Goal: Information Seeking & Learning: Learn about a topic

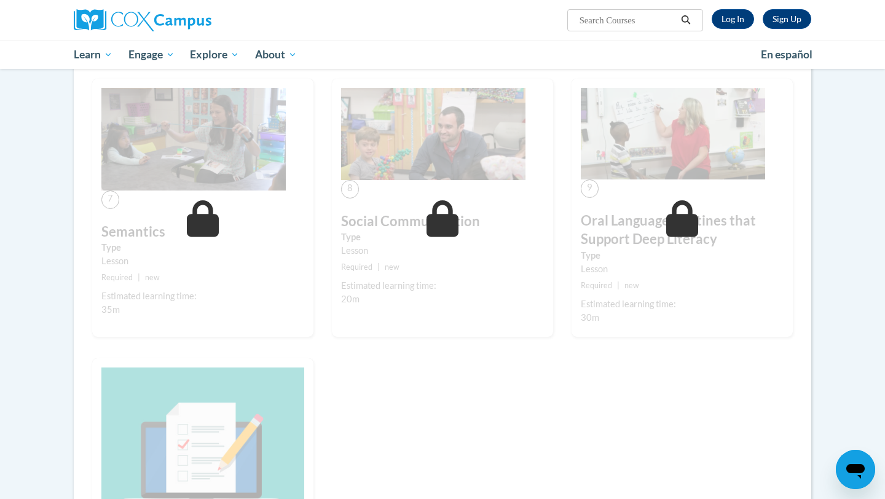
scroll to position [813, 0]
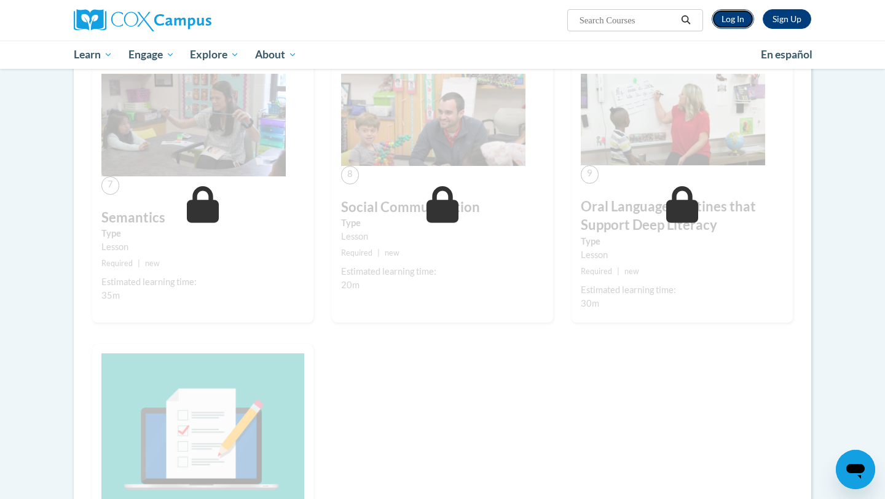
click at [436, 20] on link "Log In" at bounding box center [733, 19] width 42 height 20
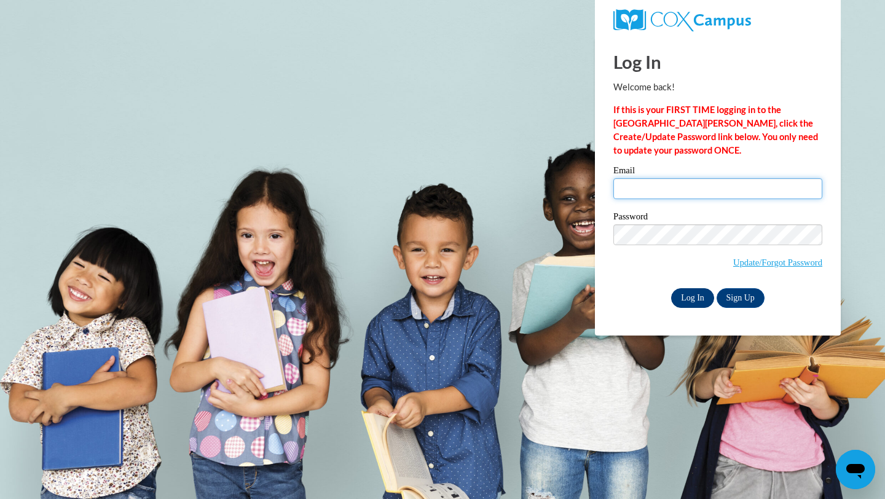
type input "hmhusemann@gmail.com"
click at [697, 298] on input "Log In" at bounding box center [692, 298] width 43 height 20
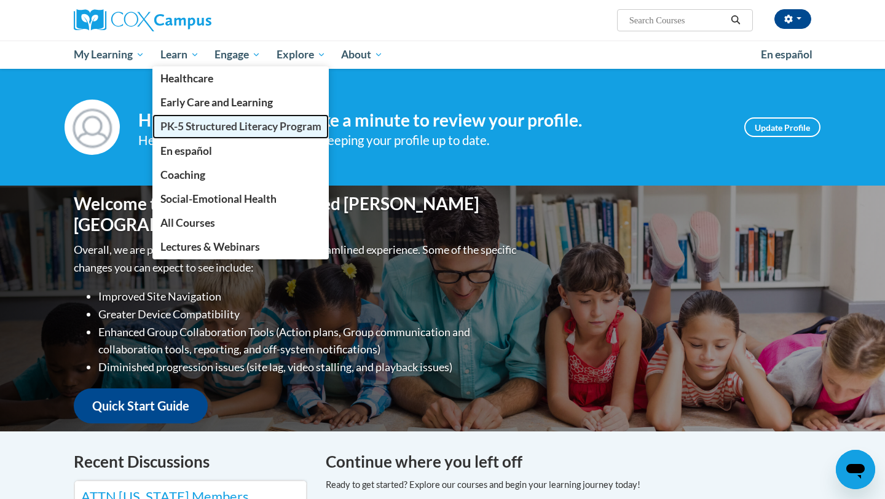
click at [191, 129] on span "PK-5 Structured Literacy Program" at bounding box center [240, 126] width 161 height 13
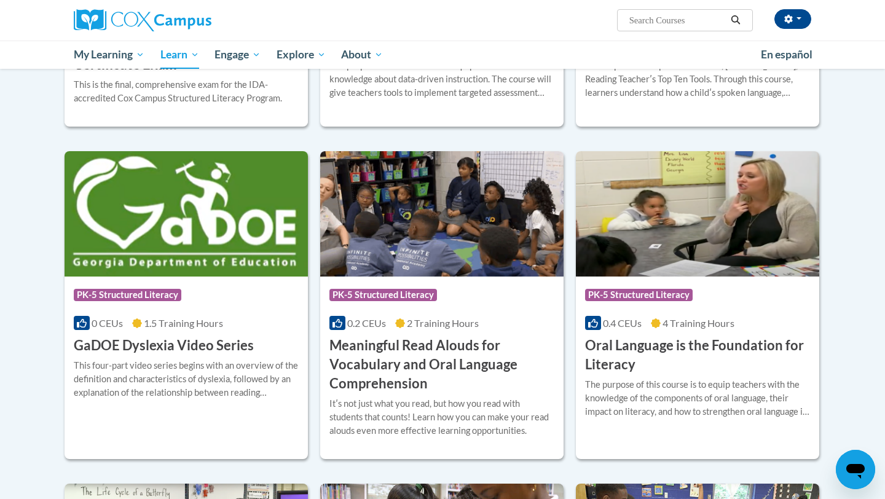
scroll to position [619, 0]
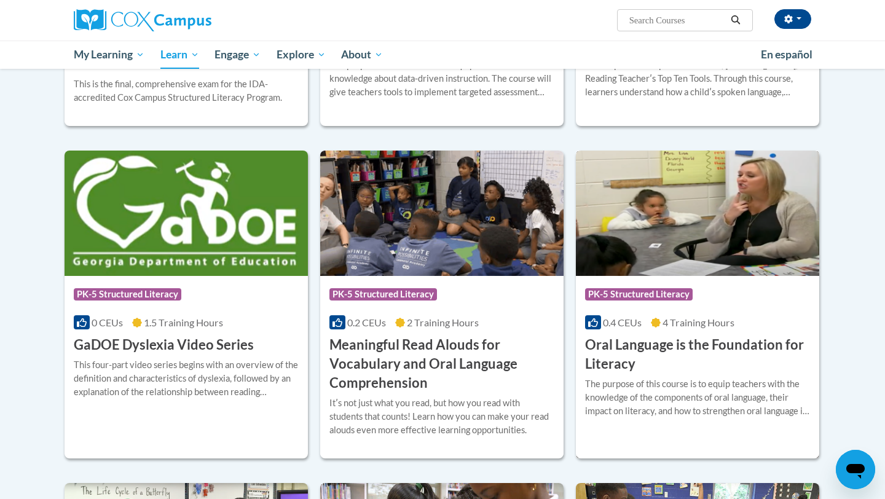
click at [631, 342] on h3 "Oral Language is the Foundation for Literacy" at bounding box center [697, 355] width 225 height 38
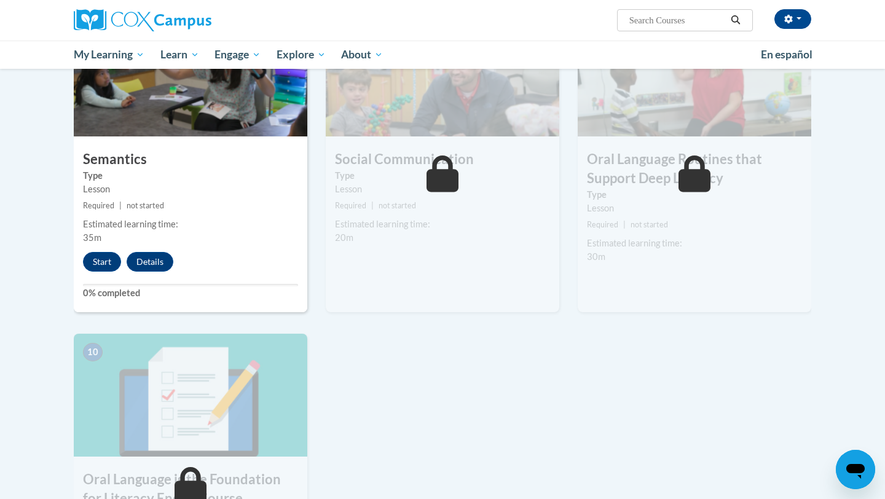
scroll to position [984, 0]
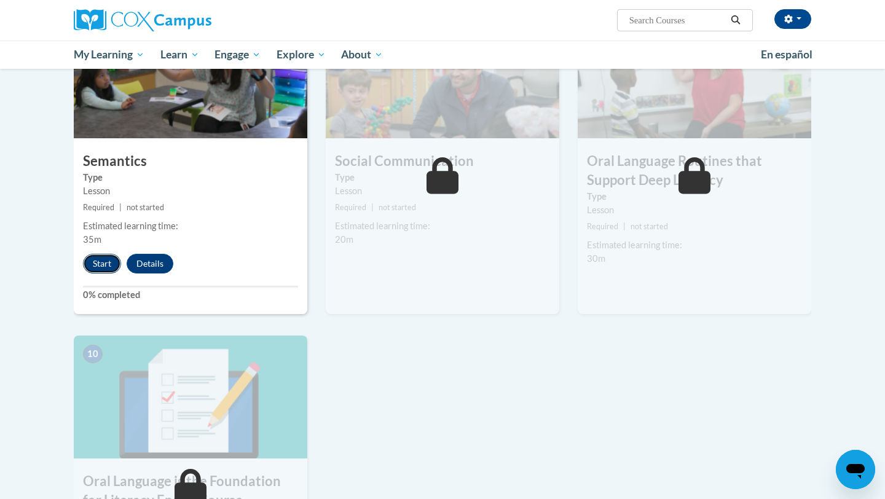
click at [112, 260] on button "Start" at bounding box center [102, 264] width 38 height 20
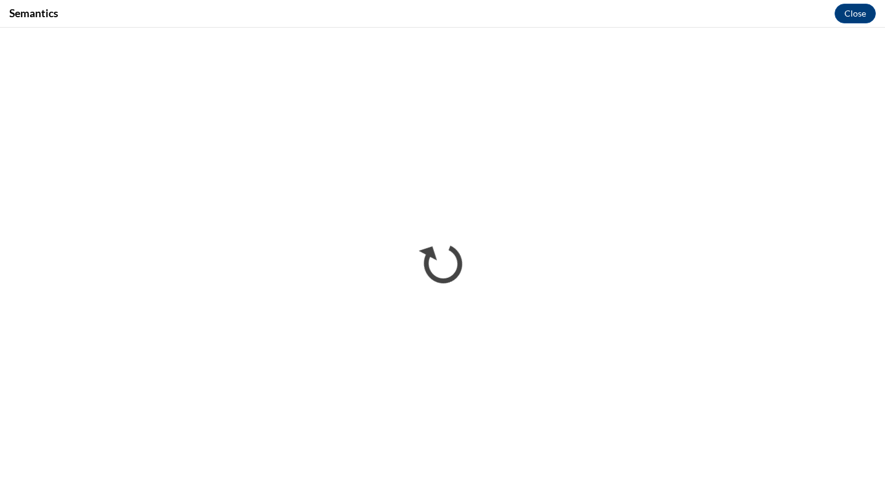
scroll to position [0, 0]
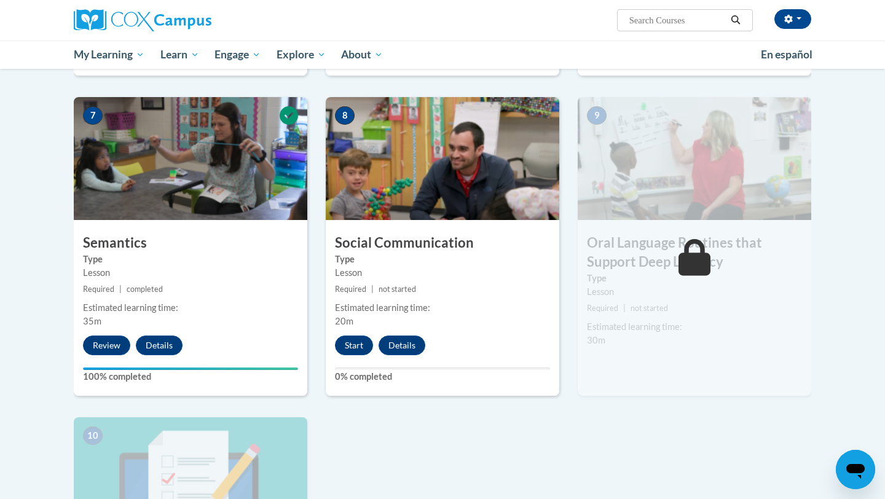
scroll to position [906, 0]
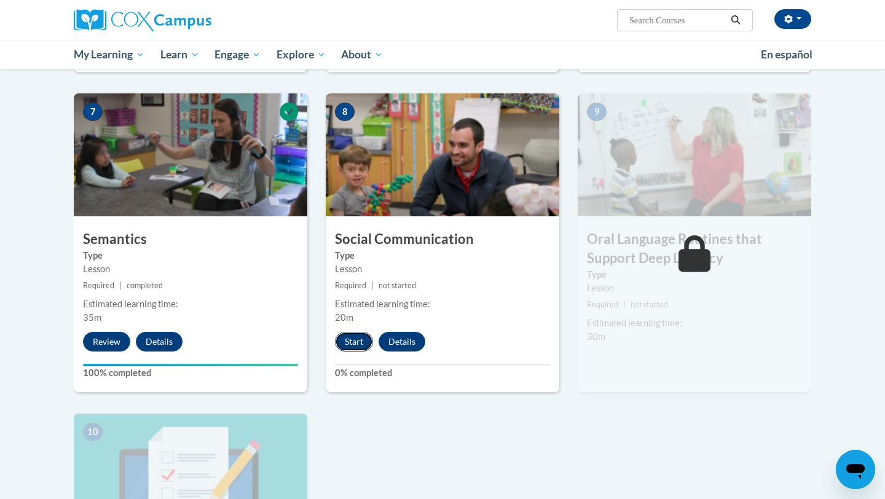
click at [353, 335] on button "Start" at bounding box center [354, 342] width 38 height 20
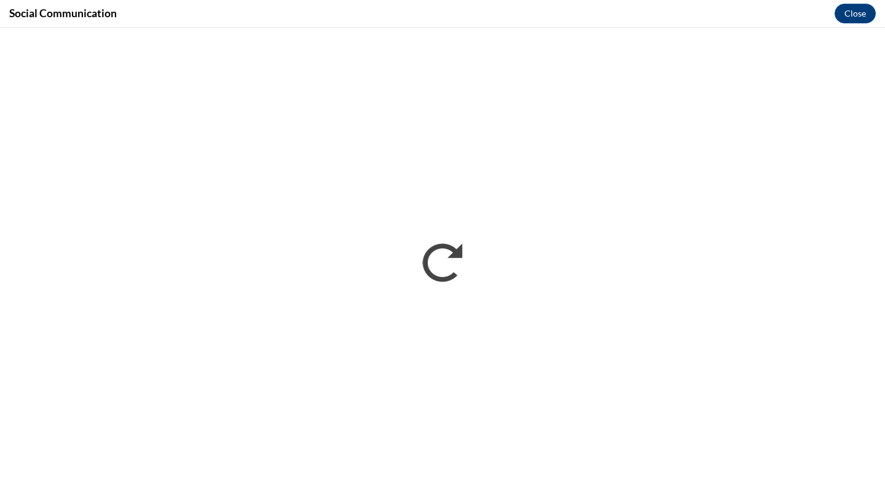
scroll to position [0, 0]
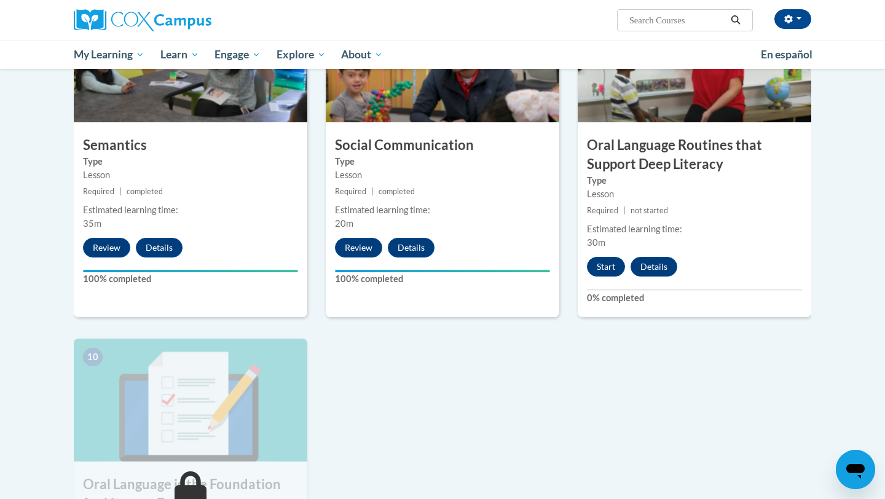
scroll to position [998, 0]
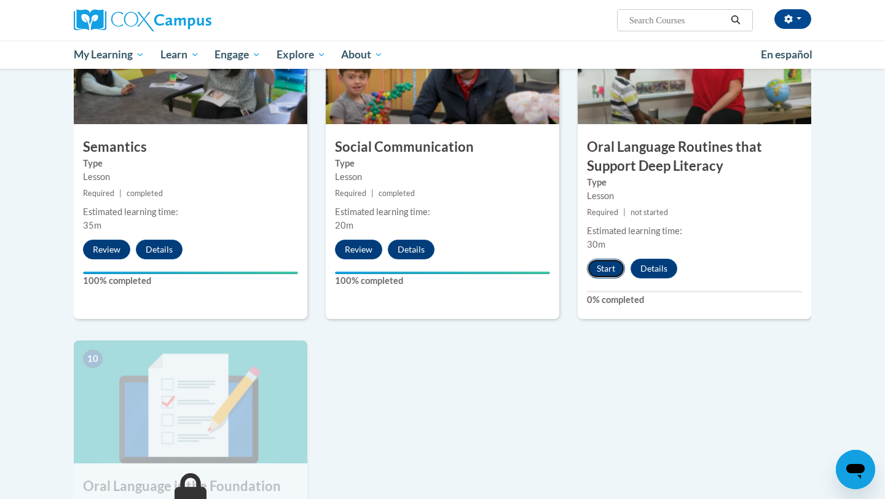
click at [603, 266] on button "Start" at bounding box center [606, 269] width 38 height 20
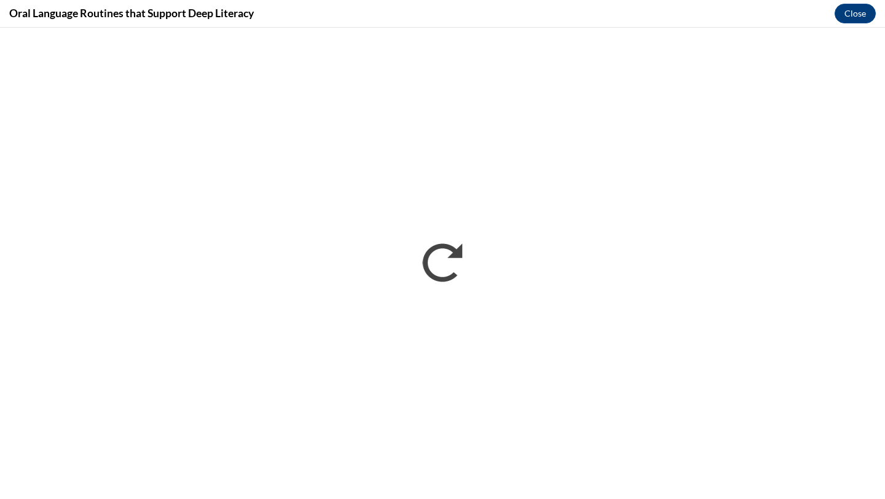
scroll to position [0, 0]
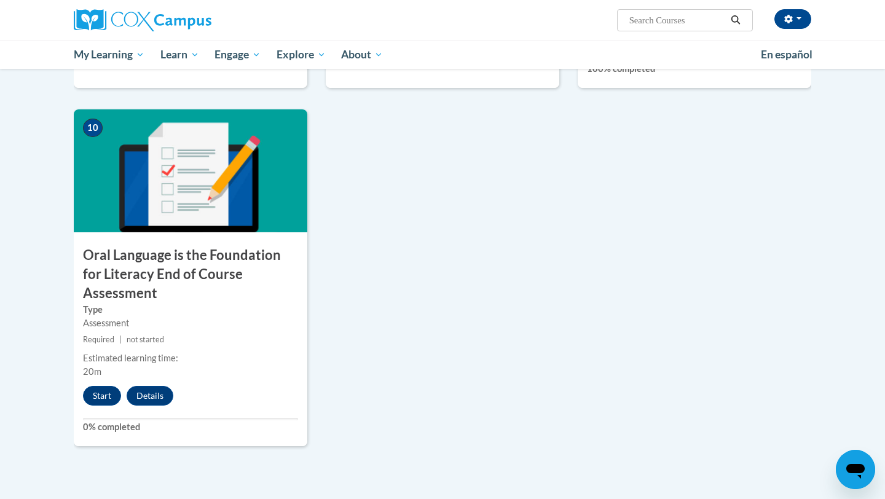
scroll to position [1258, 0]
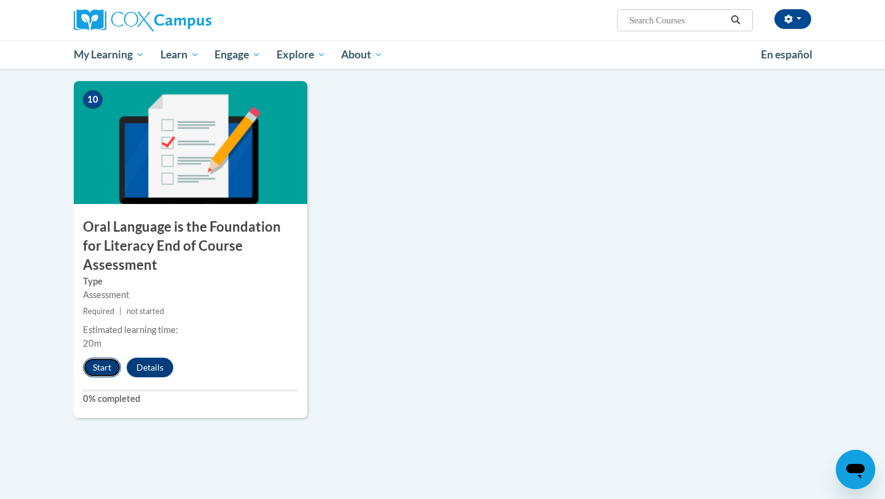
click at [97, 358] on button "Start" at bounding box center [102, 368] width 38 height 20
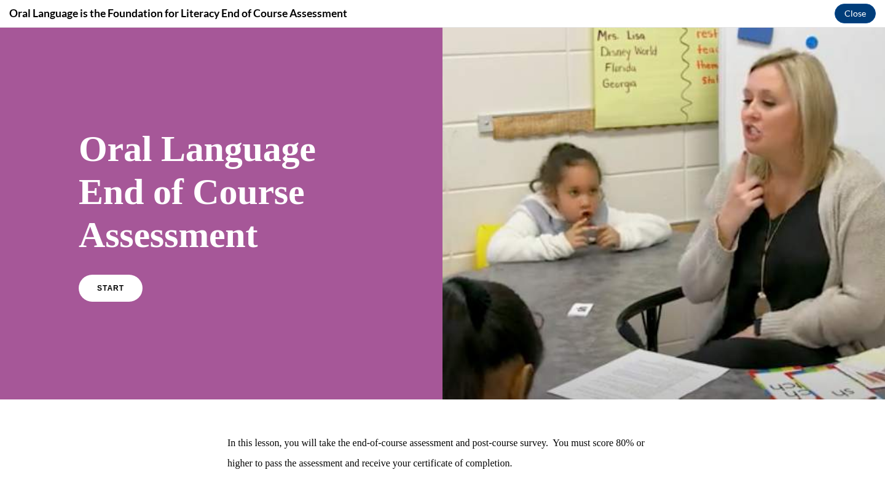
scroll to position [79, 0]
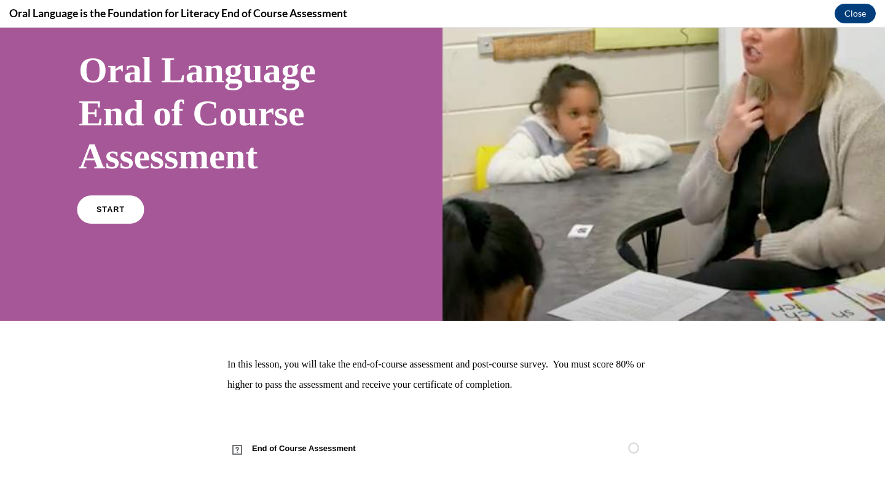
click at [119, 197] on link "START" at bounding box center [110, 210] width 67 height 28
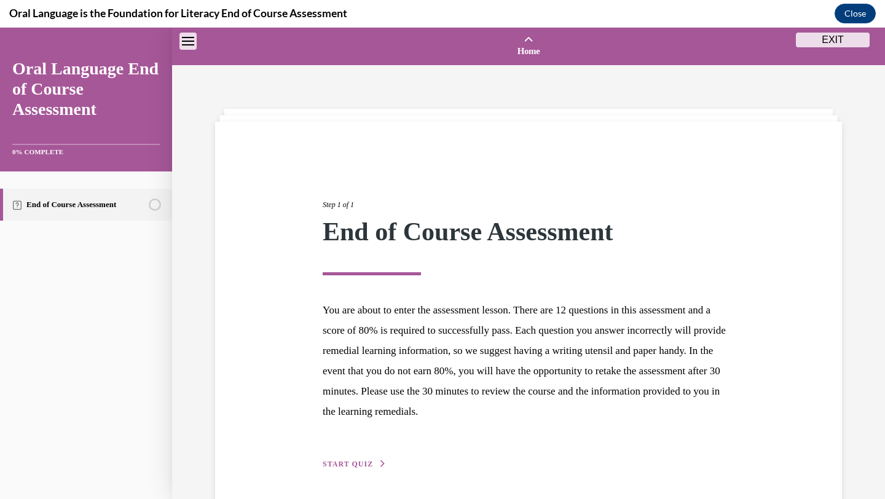
scroll to position [38, 0]
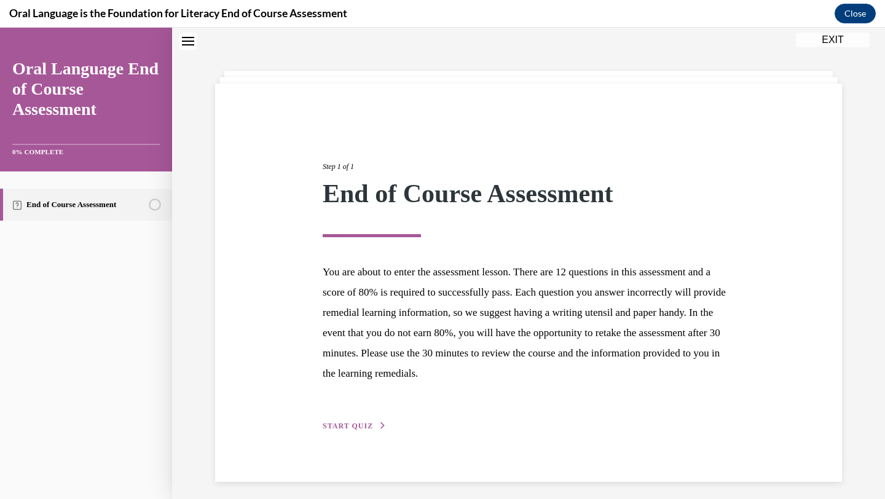
click at [354, 425] on span "START QUIZ" at bounding box center [348, 426] width 50 height 9
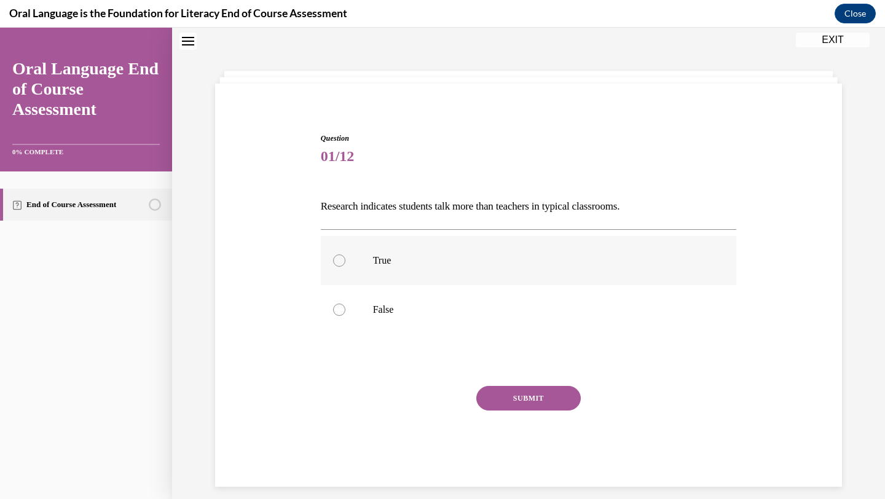
click at [430, 266] on p "True" at bounding box center [539, 261] width 333 height 12
click at [346, 266] on input "True" at bounding box center [339, 261] width 12 height 12
radio input "true"
click at [524, 409] on button "SUBMIT" at bounding box center [528, 398] width 105 height 25
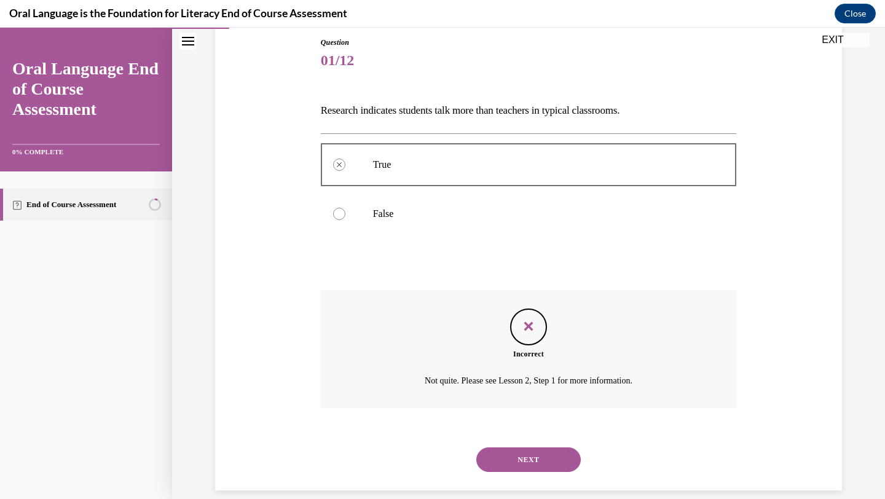
scroll to position [150, 0]
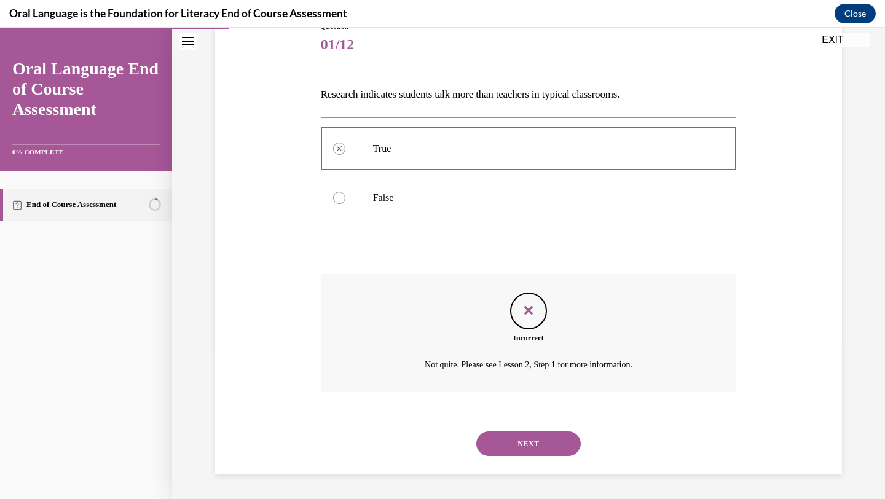
click at [534, 447] on button "NEXT" at bounding box center [528, 444] width 105 height 25
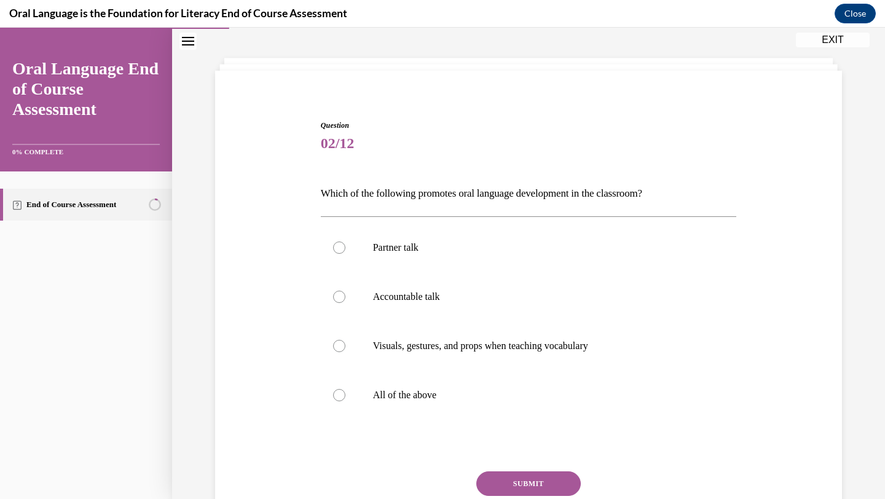
scroll to position [63, 0]
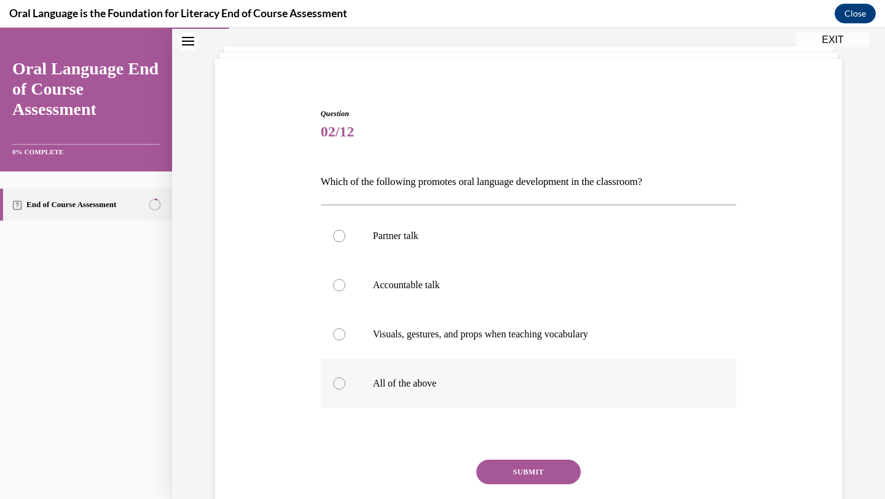
click at [437, 381] on p "All of the above" at bounding box center [539, 384] width 333 height 12
click at [346, 381] on input "All of the above" at bounding box center [339, 384] width 12 height 12
radio input "true"
click at [524, 480] on button "SUBMIT" at bounding box center [528, 472] width 105 height 25
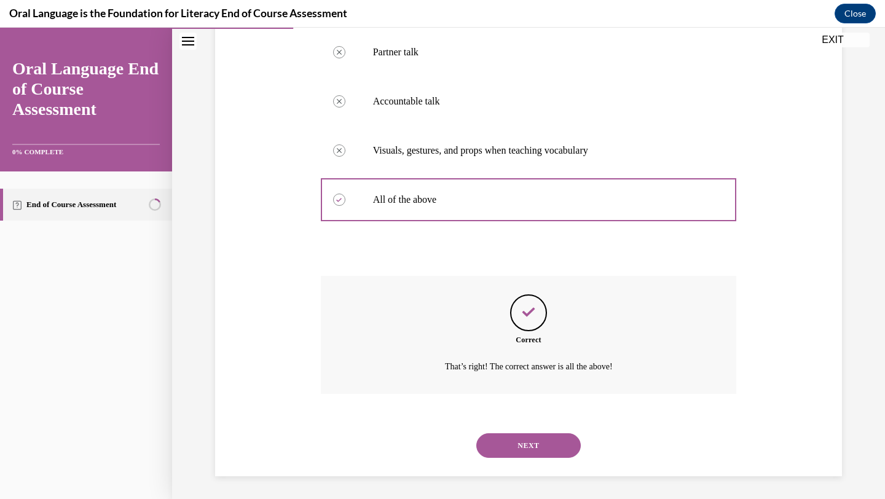
scroll to position [248, 0]
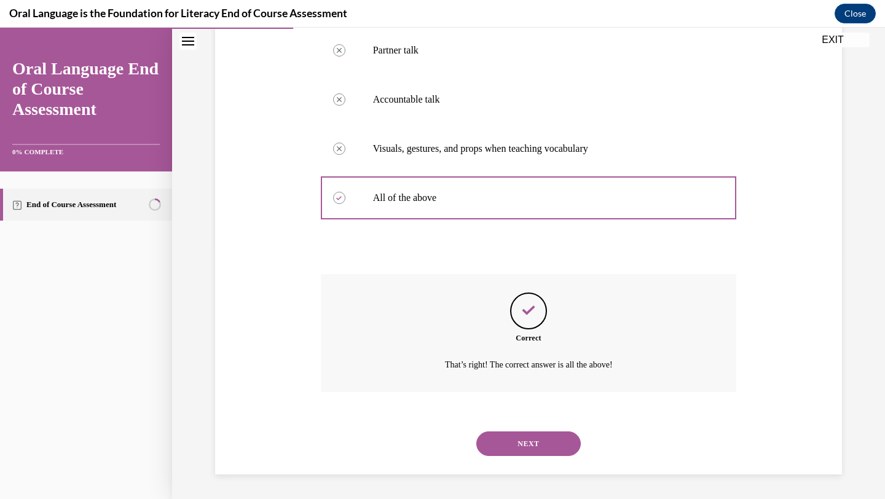
click at [515, 446] on button "NEXT" at bounding box center [528, 444] width 105 height 25
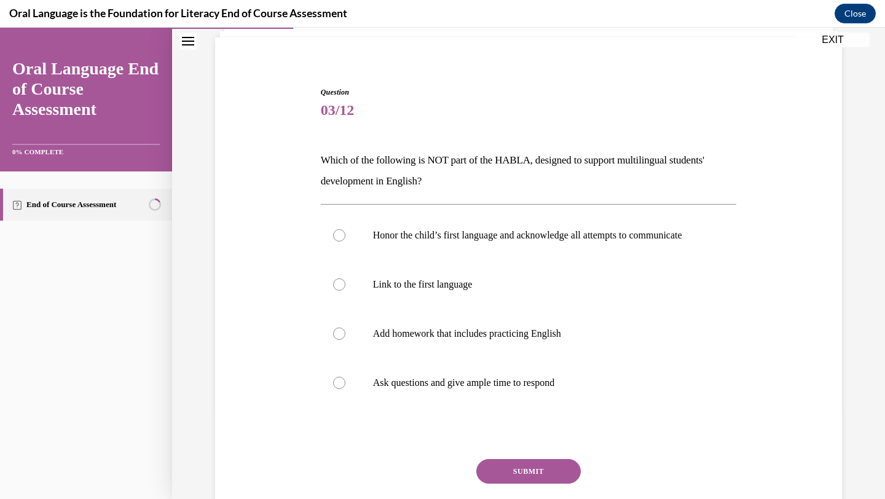
scroll to position [87, 0]
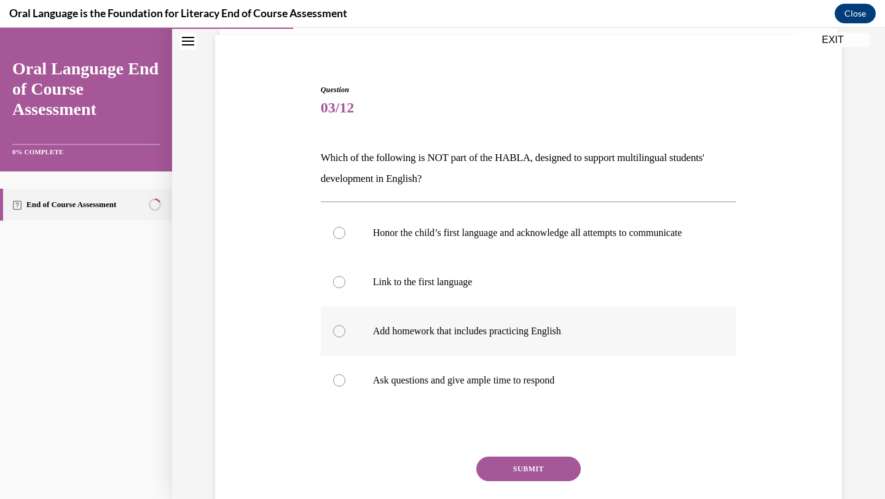
click at [504, 338] on p "Add homework that includes practicing English" at bounding box center [539, 331] width 333 height 12
click at [346, 338] on input "Add homework that includes practicing English" at bounding box center [339, 331] width 12 height 12
radio input "true"
click at [511, 474] on button "SUBMIT" at bounding box center [528, 469] width 105 height 25
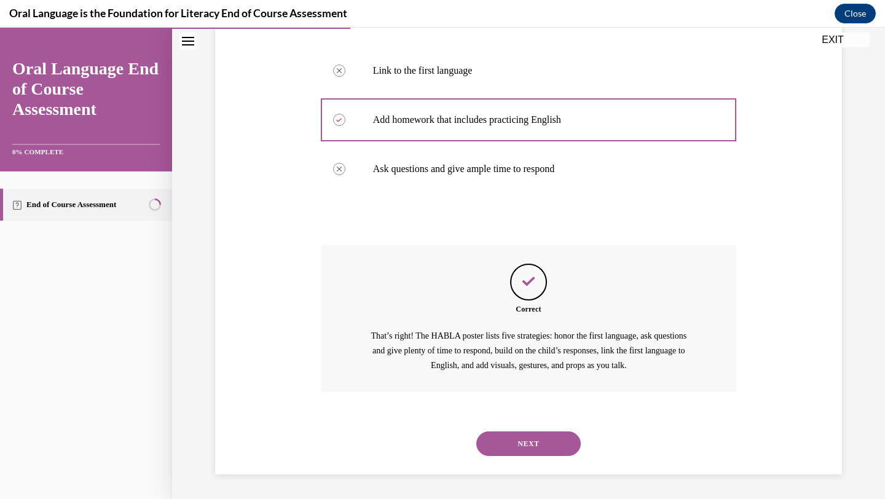
scroll to position [310, 0]
click at [510, 437] on button "NEXT" at bounding box center [528, 444] width 105 height 25
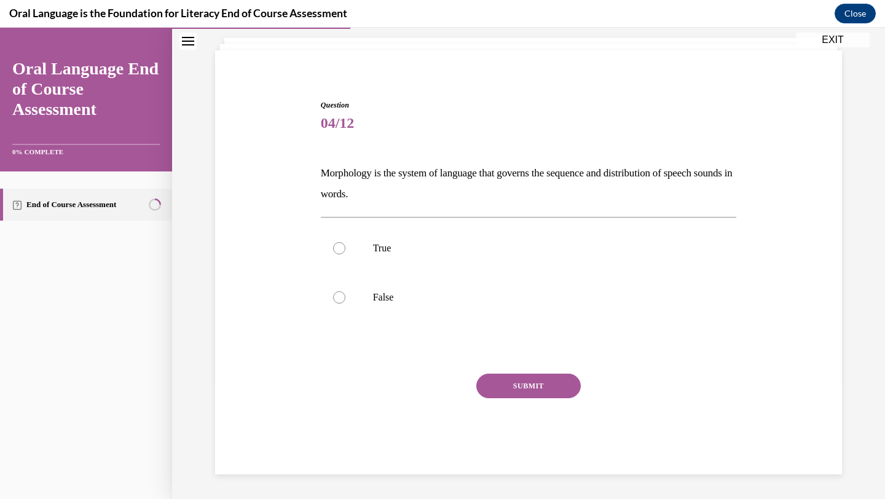
scroll to position [71, 0]
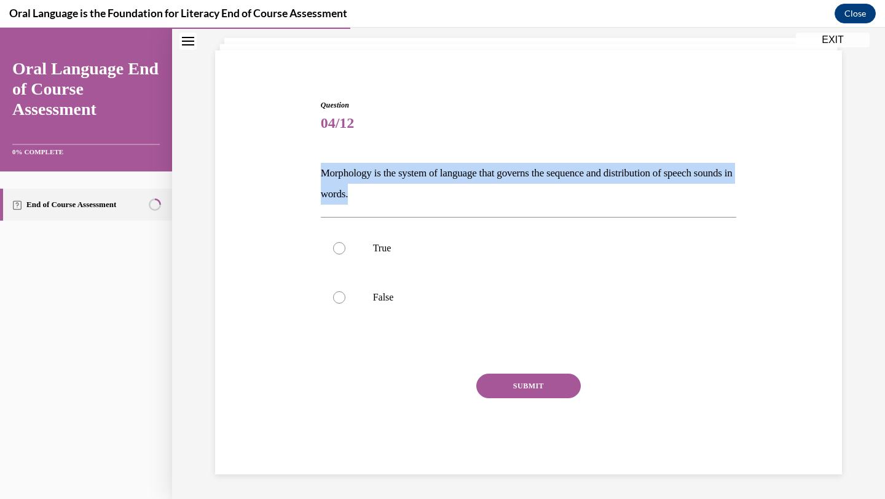
drag, startPoint x: 397, startPoint y: 202, endPoint x: 317, endPoint y: 170, distance: 85.7
click at [318, 170] on div "Question 04/12 Morphology is the system of language that governs the sequence a…" at bounding box center [529, 277] width 422 height 393
copy p "Morphology is the system of language that governs the sequence and distribution…"
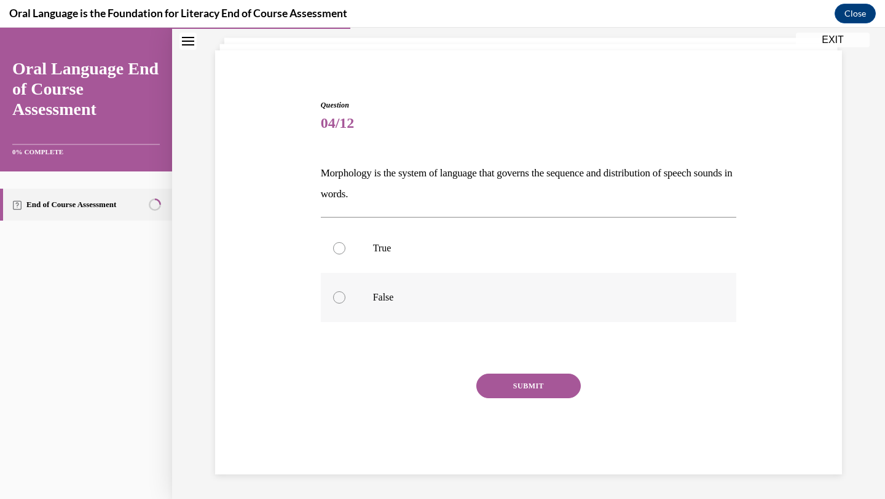
click at [356, 300] on label "False" at bounding box center [529, 297] width 416 height 49
click at [346, 300] on input "False" at bounding box center [339, 297] width 12 height 12
radio input "true"
click at [529, 380] on button "SUBMIT" at bounding box center [528, 386] width 105 height 25
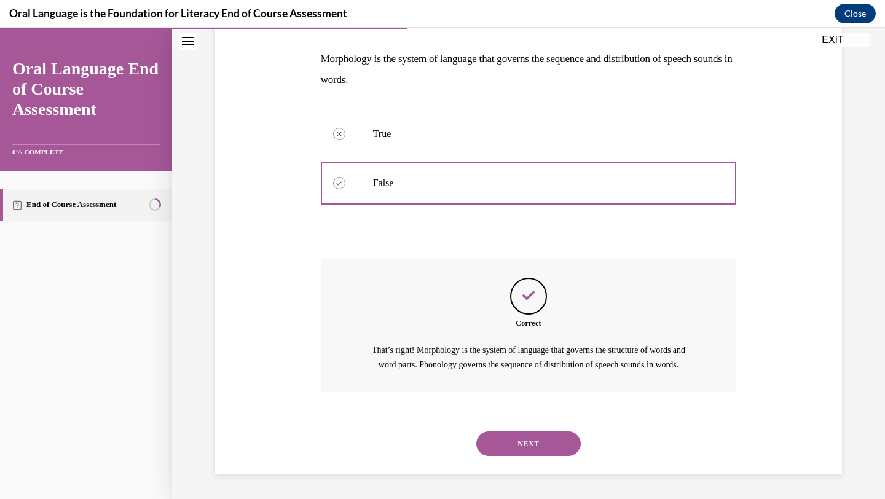
click at [514, 441] on button "NEXT" at bounding box center [528, 444] width 105 height 25
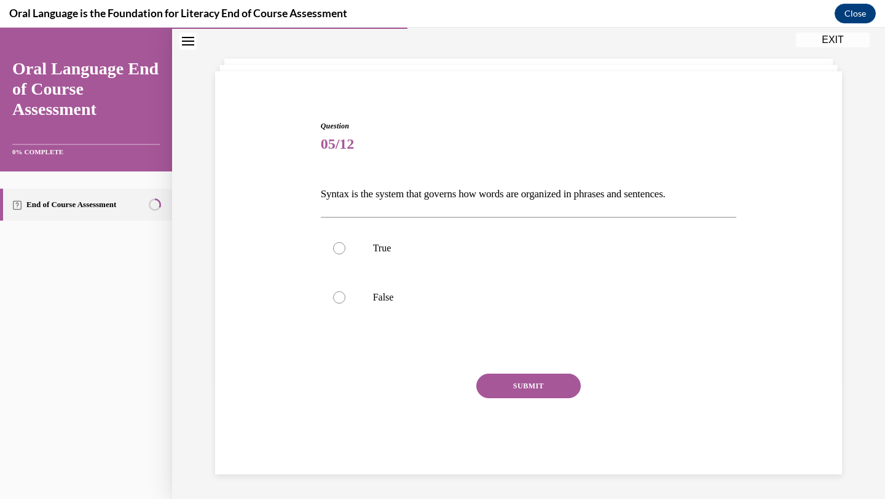
scroll to position [50, 0]
click at [465, 195] on p "Syntax is the system that governs how words are organized in phrases and senten…" at bounding box center [529, 194] width 416 height 21
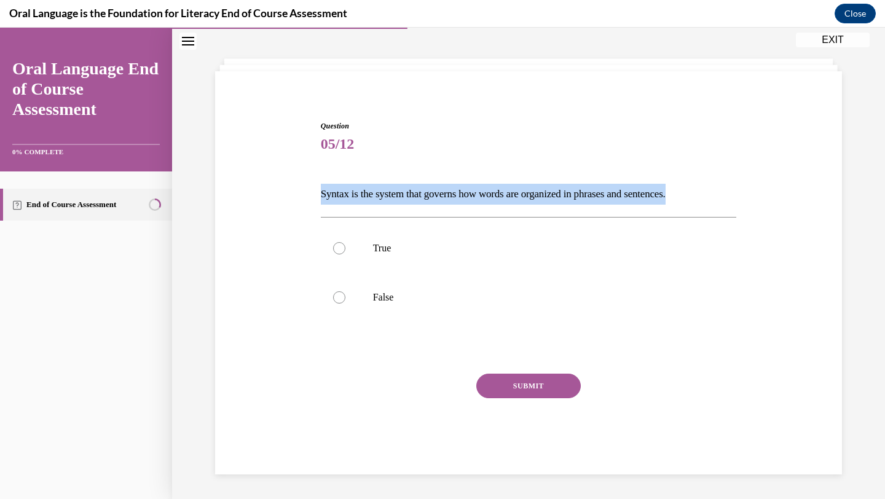
click at [465, 195] on p "Syntax is the system that governs how words are organized in phrases and senten…" at bounding box center [529, 194] width 416 height 21
copy p "Syntax is the system that governs how words are organized in phrases and senten…"
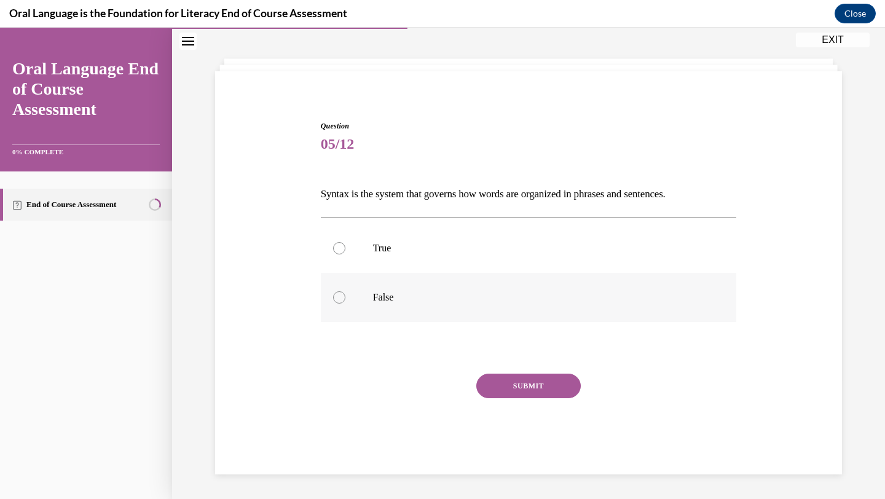
click at [367, 282] on label "False" at bounding box center [529, 297] width 416 height 49
click at [346, 291] on input "False" at bounding box center [339, 297] width 12 height 12
radio input "true"
click at [373, 260] on label "True" at bounding box center [529, 248] width 416 height 49
click at [346, 255] on input "True" at bounding box center [339, 248] width 12 height 12
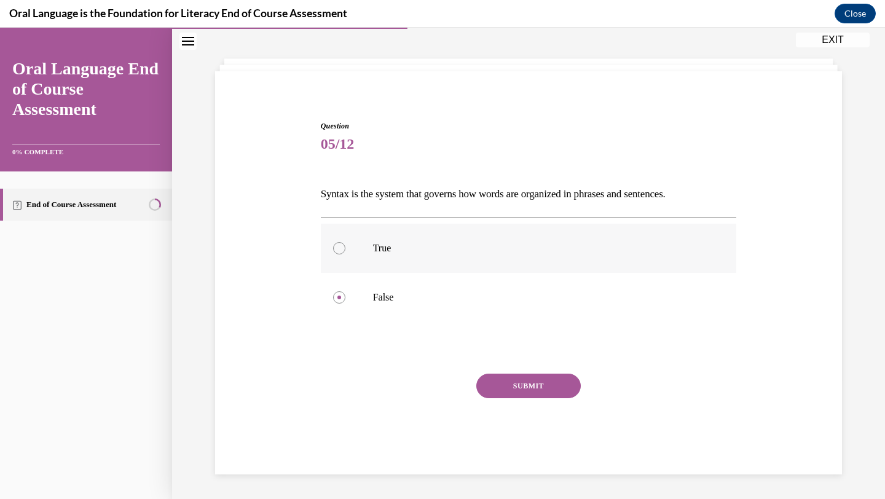
radio input "true"
click at [518, 384] on button "SUBMIT" at bounding box center [528, 386] width 105 height 25
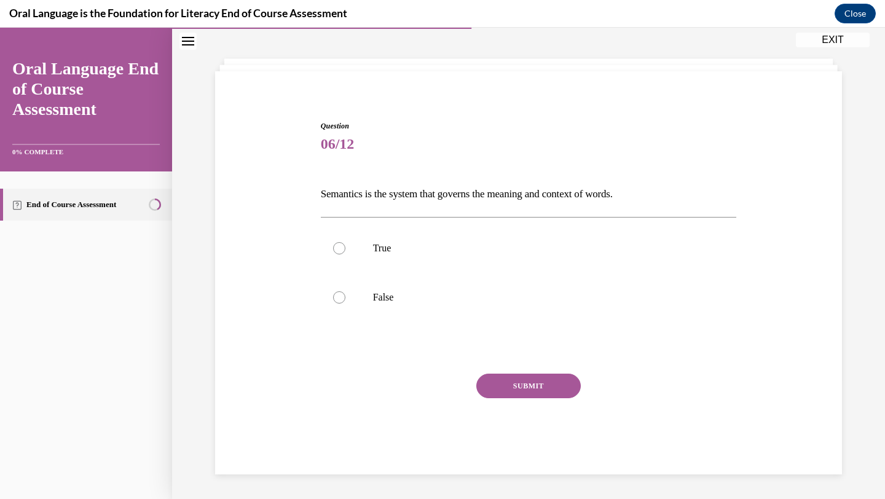
click at [458, 198] on p "Semantics is the system that governs the meaning and context of words." at bounding box center [529, 194] width 416 height 21
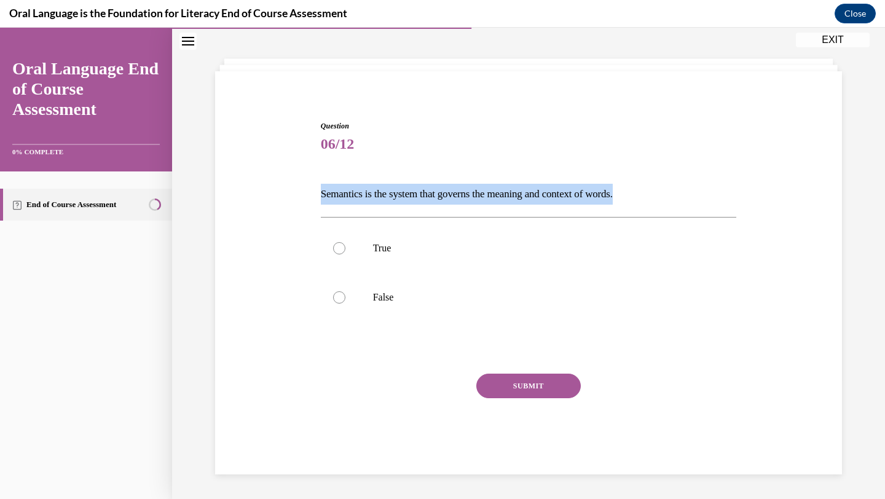
click at [458, 198] on p "Semantics is the system that governs the meaning and context of words." at bounding box center [529, 194] width 416 height 21
copy p "Semantics is the system that governs the meaning and context of words."
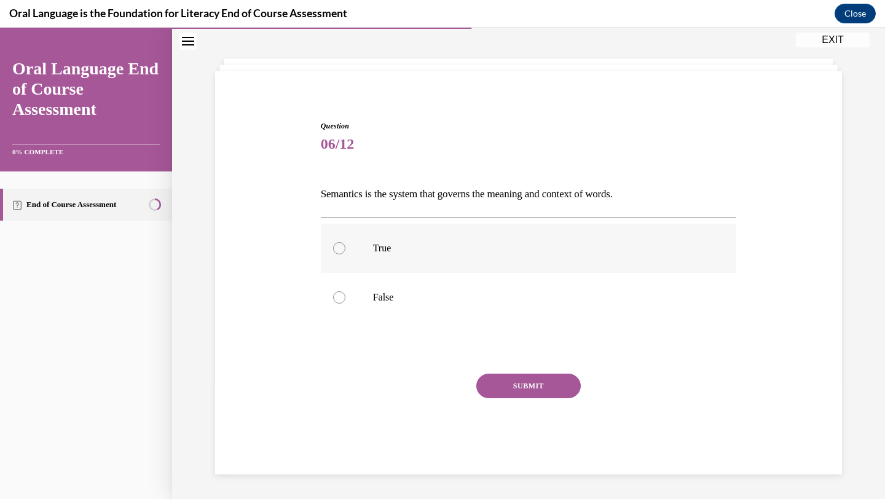
click at [422, 258] on label "True" at bounding box center [529, 248] width 416 height 49
click at [346, 255] on input "True" at bounding box center [339, 248] width 12 height 12
radio input "true"
click at [510, 385] on button "SUBMIT" at bounding box center [528, 386] width 105 height 25
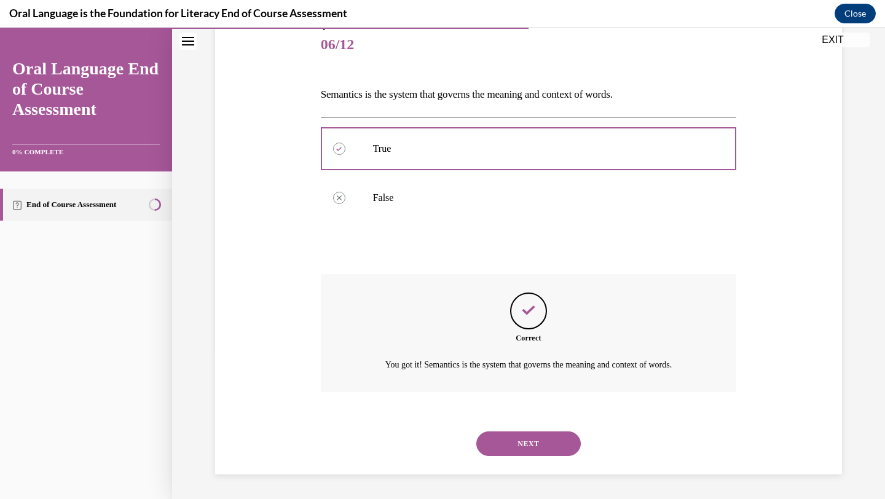
click at [524, 451] on button "NEXT" at bounding box center [528, 444] width 105 height 25
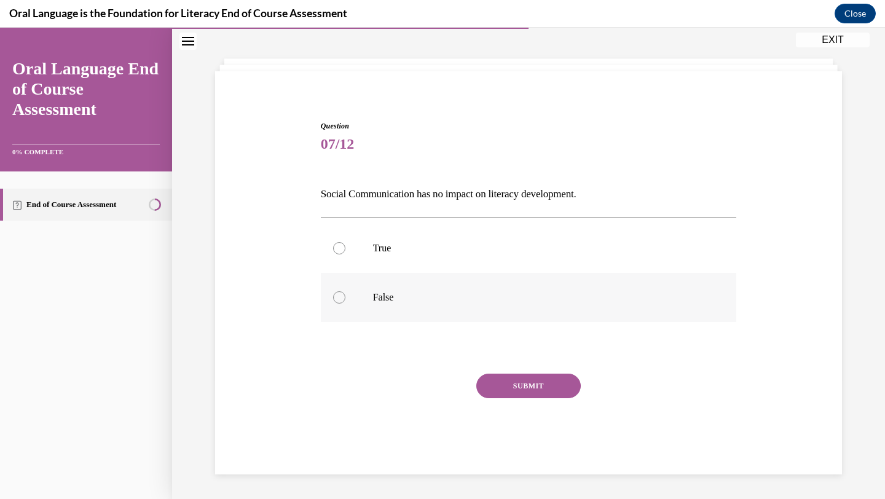
click at [486, 293] on p "False" at bounding box center [539, 297] width 333 height 12
click at [346, 293] on input "False" at bounding box center [339, 297] width 12 height 12
radio input "true"
click at [517, 379] on button "SUBMIT" at bounding box center [528, 386] width 105 height 25
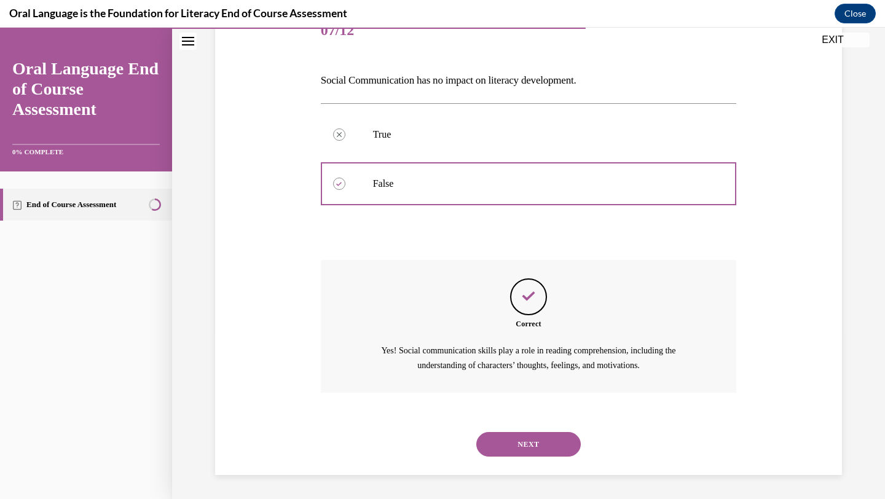
click at [508, 456] on button "NEXT" at bounding box center [528, 444] width 105 height 25
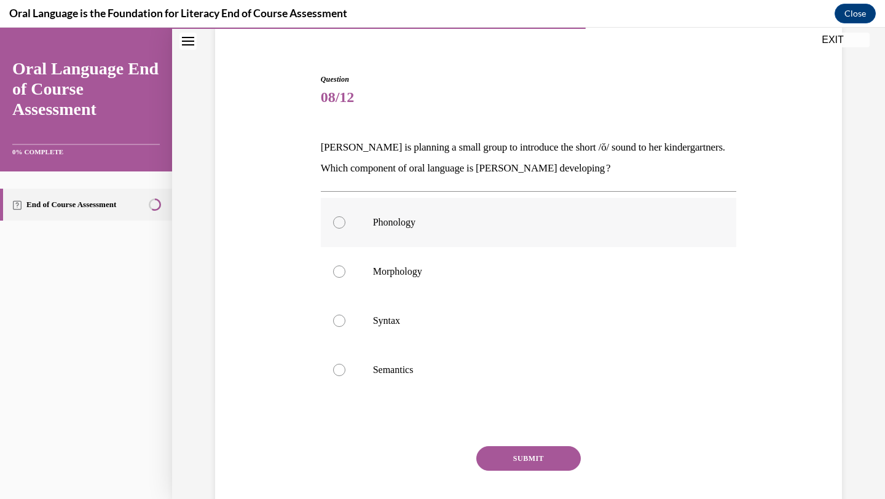
scroll to position [98, 0]
click at [476, 167] on p "[PERSON_NAME] is planning a small group to introduce the short /ŏ/ sound to her…" at bounding box center [529, 157] width 416 height 42
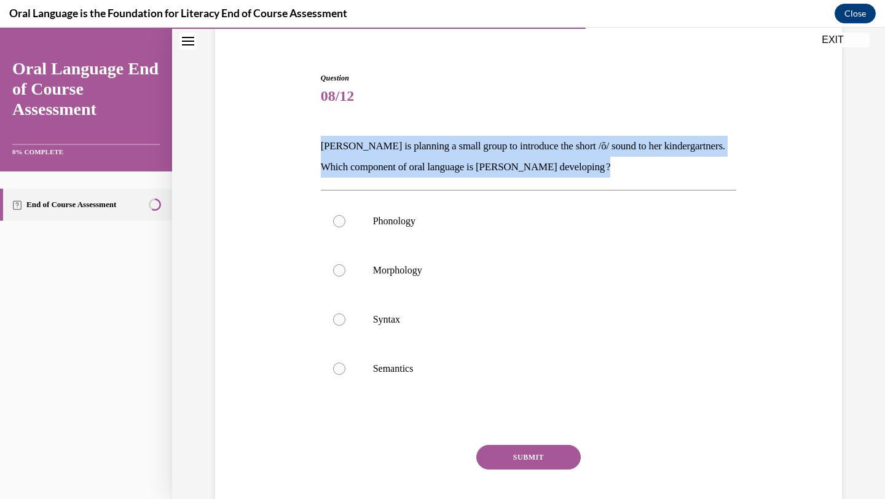
click at [476, 167] on p "[PERSON_NAME] is planning a small group to introduce the short /ŏ/ sound to her…" at bounding box center [529, 157] width 416 height 42
copy p "[PERSON_NAME] is planning a small group to introduce the short /ŏ/ sound to her…"
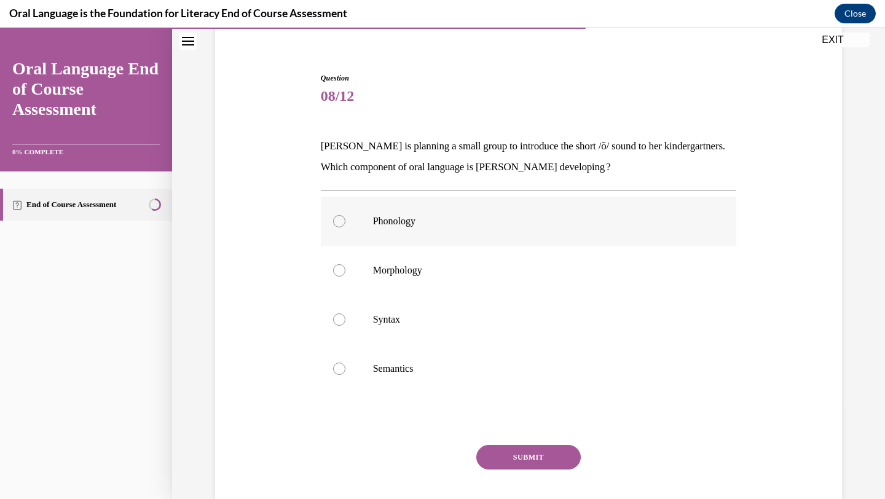
click at [396, 224] on p "Phonology" at bounding box center [539, 221] width 333 height 12
click at [346, 224] on input "Phonology" at bounding box center [339, 221] width 12 height 12
radio input "true"
click at [515, 455] on button "SUBMIT" at bounding box center [528, 457] width 105 height 25
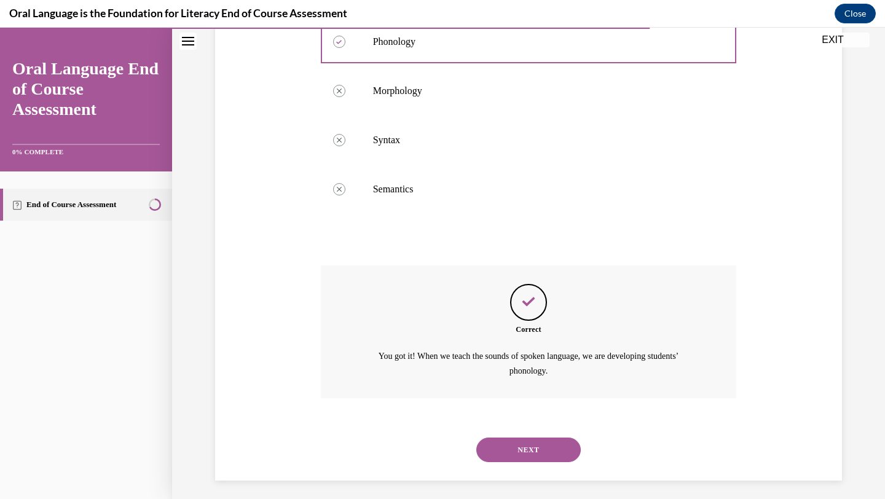
scroll to position [283, 0]
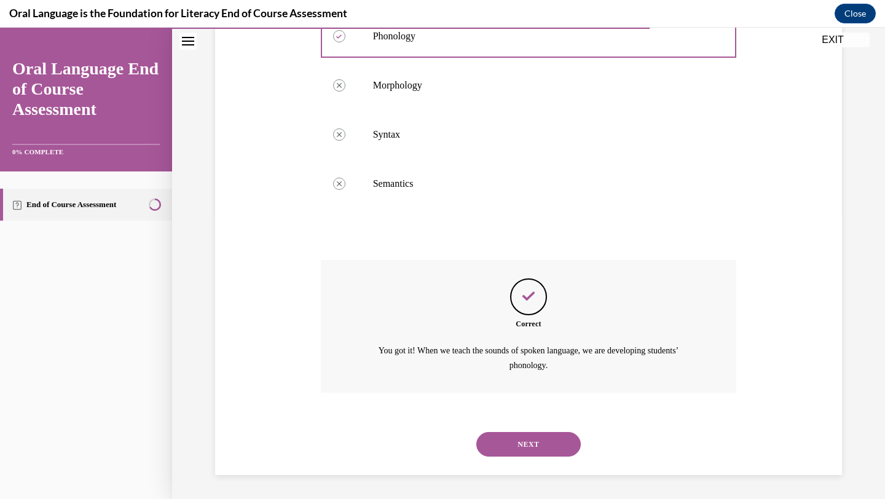
click at [512, 457] on div "NEXT" at bounding box center [529, 444] width 416 height 49
click at [513, 453] on button "NEXT" at bounding box center [528, 444] width 105 height 25
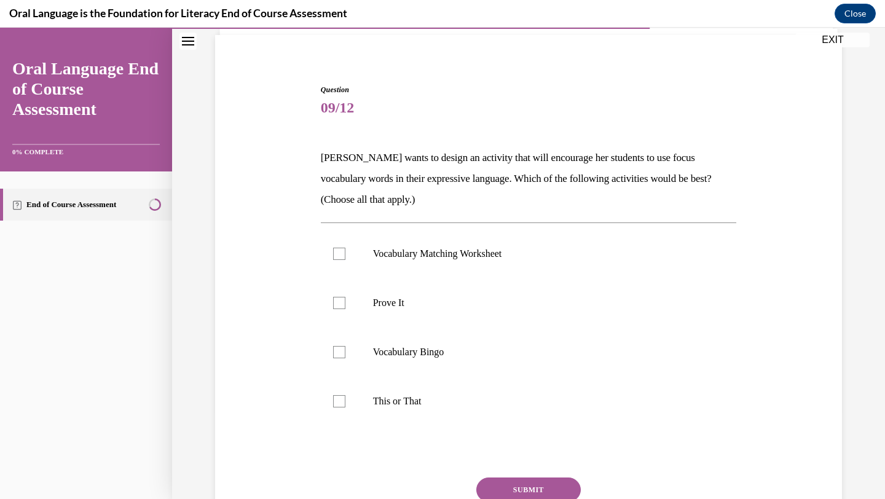
scroll to position [95, 0]
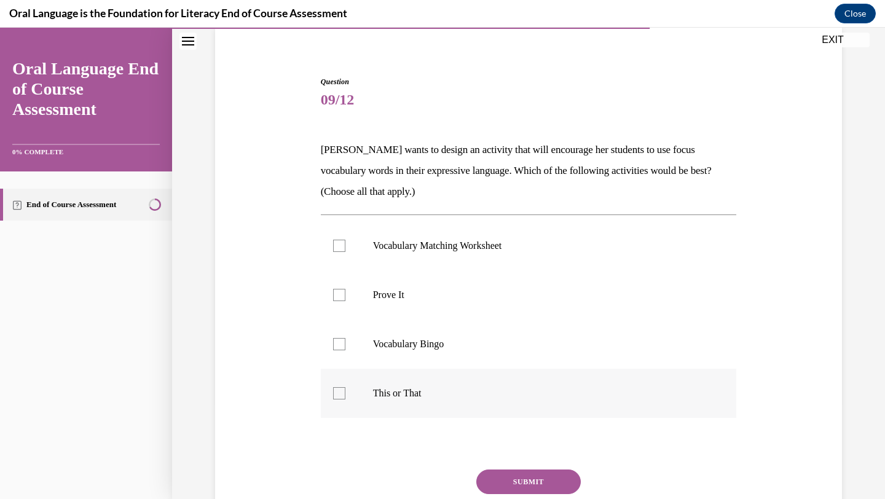
click at [424, 384] on label "This or That" at bounding box center [529, 393] width 416 height 49
click at [346, 387] on input "This or That" at bounding box center [339, 393] width 12 height 12
checkbox input "true"
click at [432, 354] on label "Vocabulary Bingo" at bounding box center [529, 344] width 416 height 49
click at [346, 350] on input "Vocabulary Bingo" at bounding box center [339, 344] width 12 height 12
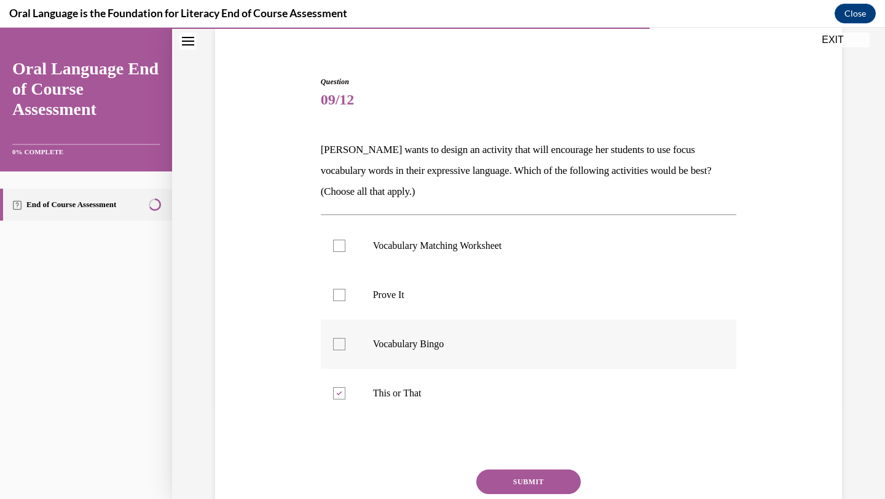
checkbox input "true"
click at [457, 250] on p "Vocabulary Matching Worksheet" at bounding box center [539, 246] width 333 height 12
click at [346, 250] on input "Vocabulary Matching Worksheet" at bounding box center [339, 246] width 12 height 12
checkbox input "true"
click at [440, 295] on p "Prove It" at bounding box center [539, 295] width 333 height 12
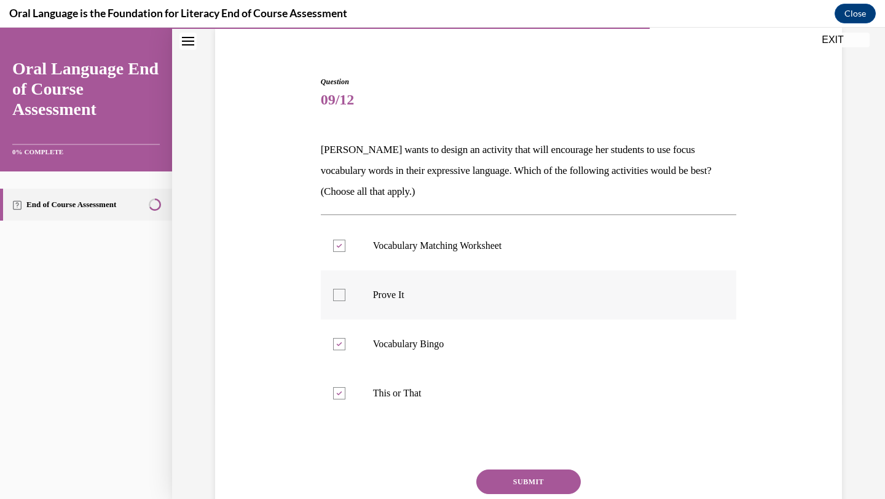
click at [346, 295] on input "Prove It" at bounding box center [339, 295] width 12 height 12
checkbox input "true"
click at [521, 473] on button "SUBMIT" at bounding box center [528, 482] width 105 height 25
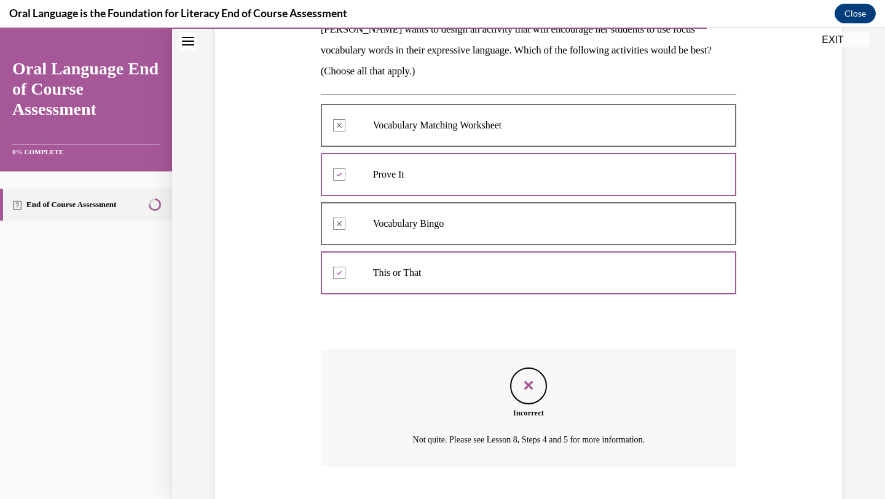
scroll to position [290, 0]
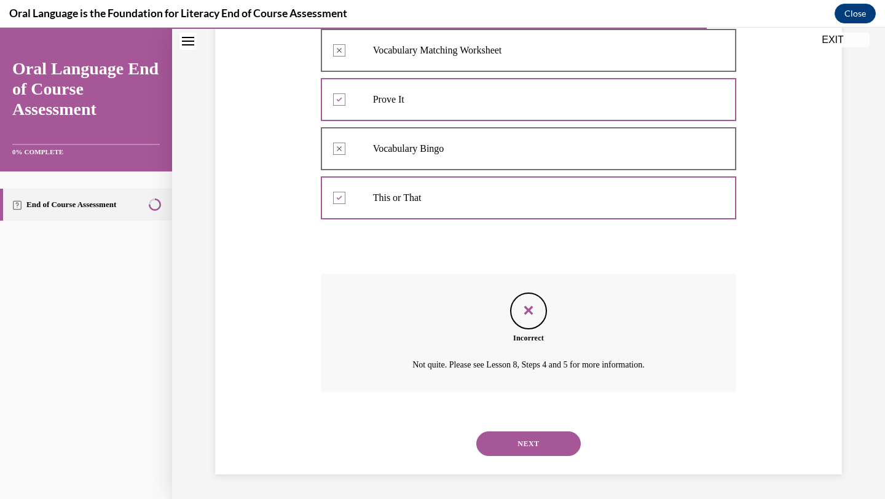
click at [523, 445] on button "NEXT" at bounding box center [528, 444] width 105 height 25
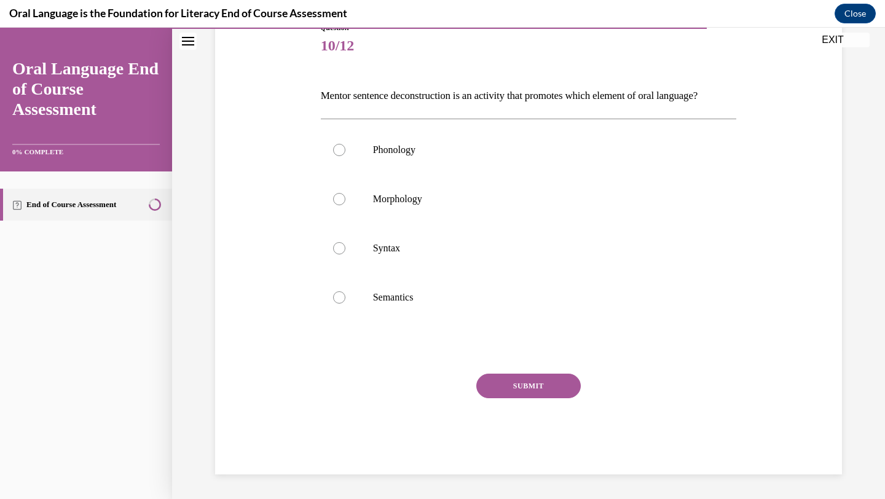
scroll to position [137, 0]
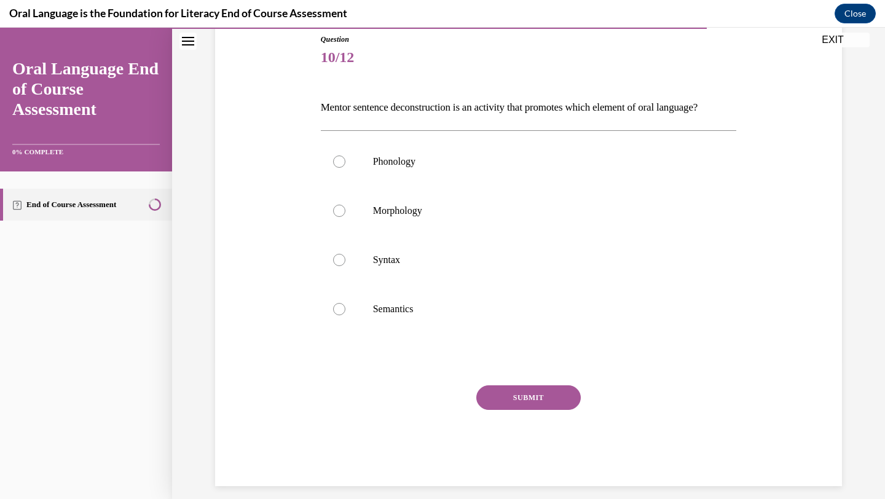
click at [424, 109] on p "Mentor sentence deconstruction is an activity that promotes which element of or…" at bounding box center [529, 107] width 416 height 21
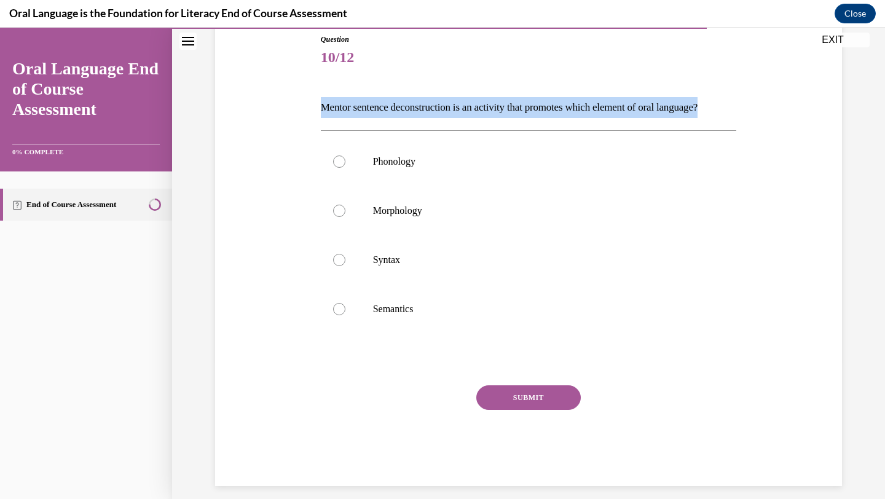
click at [424, 109] on p "Mentor sentence deconstruction is an activity that promotes which element of or…" at bounding box center [529, 107] width 416 height 21
copy p "Mentor sentence deconstruction is an activity that promotes which element of or…"
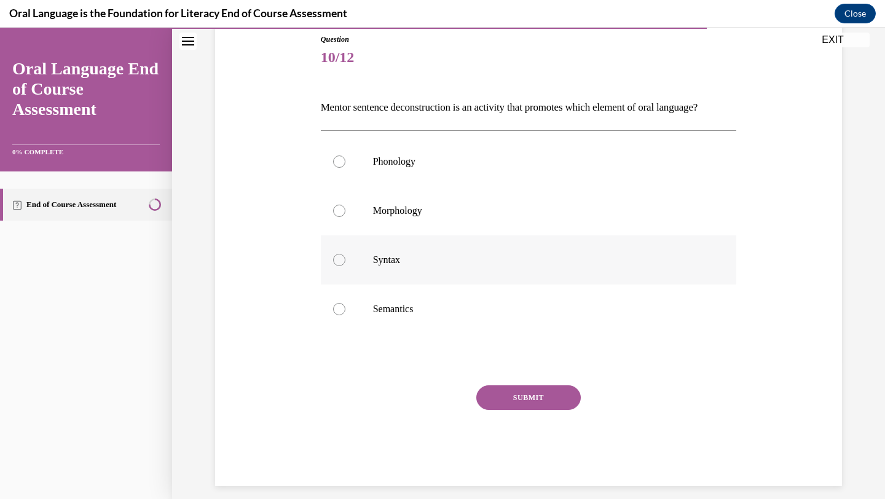
click at [384, 268] on label "Syntax" at bounding box center [529, 259] width 416 height 49
click at [346, 266] on input "Syntax" at bounding box center [339, 260] width 12 height 12
radio input "true"
click at [508, 410] on button "SUBMIT" at bounding box center [528, 397] width 105 height 25
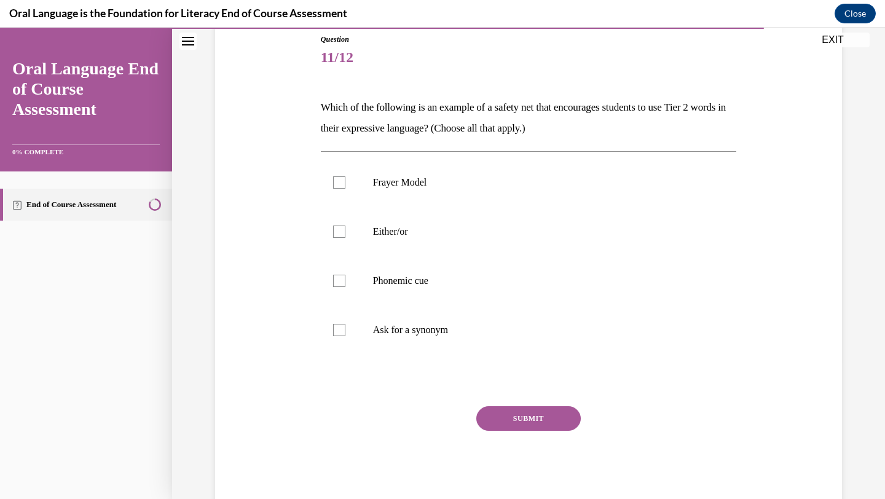
click at [438, 133] on p "Which of the following is an example of a safety net that encourages students t…" at bounding box center [529, 118] width 416 height 42
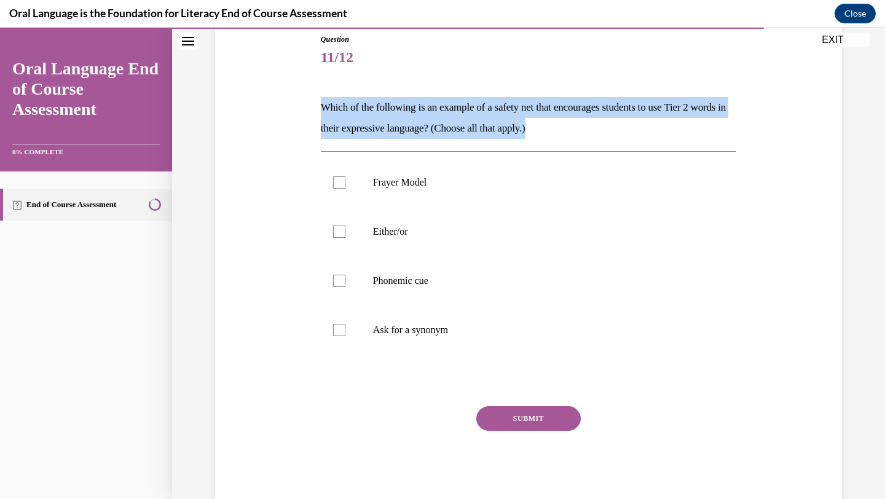
click at [438, 133] on p "Which of the following is an example of a safety net that encourages students t…" at bounding box center [529, 118] width 416 height 42
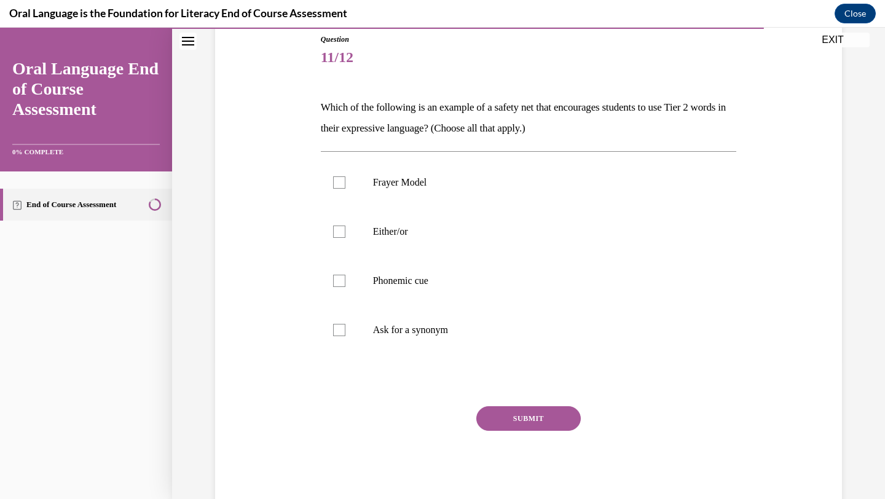
click at [431, 400] on div "Question 11/12 Which of the following is an example of a safety net that encour…" at bounding box center [529, 270] width 416 height 473
drag, startPoint x: 492, startPoint y: 350, endPoint x: 317, endPoint y: 97, distance: 307.5
click at [318, 97] on div "Question 11/12 Which of the following is an example of a safety net that encour…" at bounding box center [529, 261] width 422 height 492
copy div "Which of the following is an example of a safety net that encourages students t…"
click at [409, 323] on label "Ask for a synonym" at bounding box center [529, 330] width 416 height 49
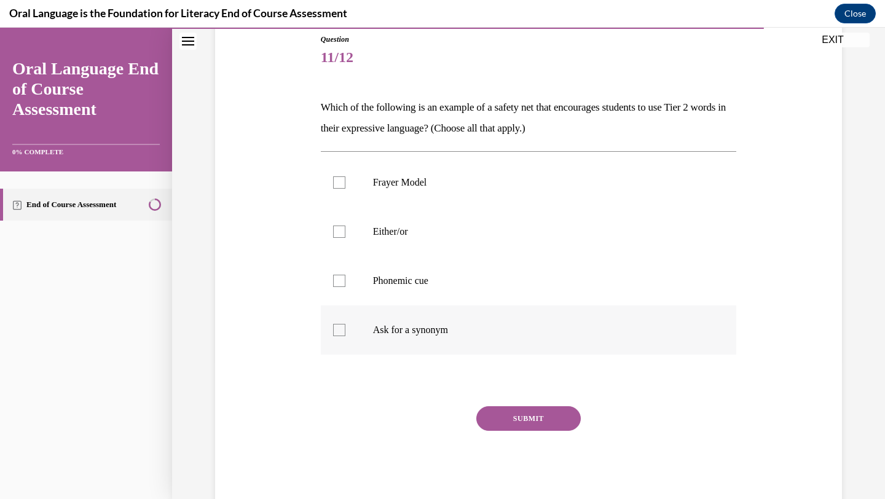
click at [346, 324] on input "Ask for a synonym" at bounding box center [339, 330] width 12 height 12
checkbox input "true"
click at [422, 196] on label "Frayer Model" at bounding box center [529, 182] width 416 height 49
click at [346, 189] on input "Frayer Model" at bounding box center [339, 182] width 12 height 12
checkbox input "true"
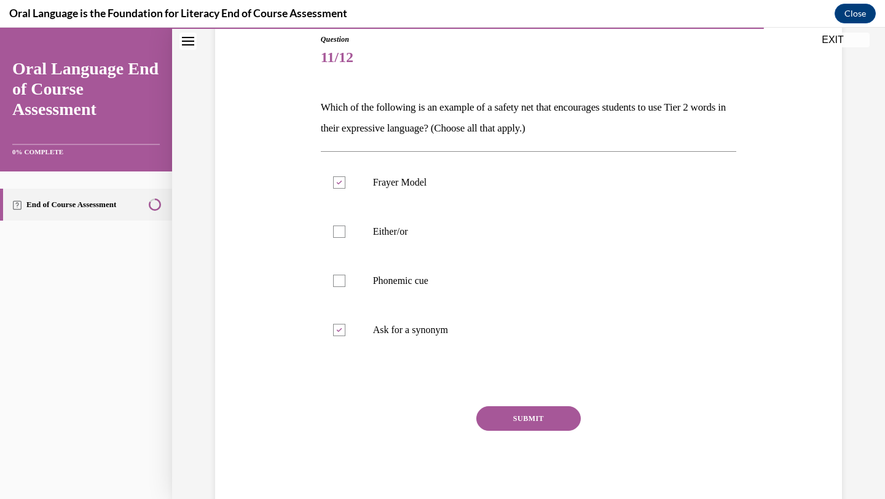
click at [505, 432] on div "SUBMIT" at bounding box center [529, 436] width 416 height 61
click at [507, 421] on button "SUBMIT" at bounding box center [528, 418] width 105 height 25
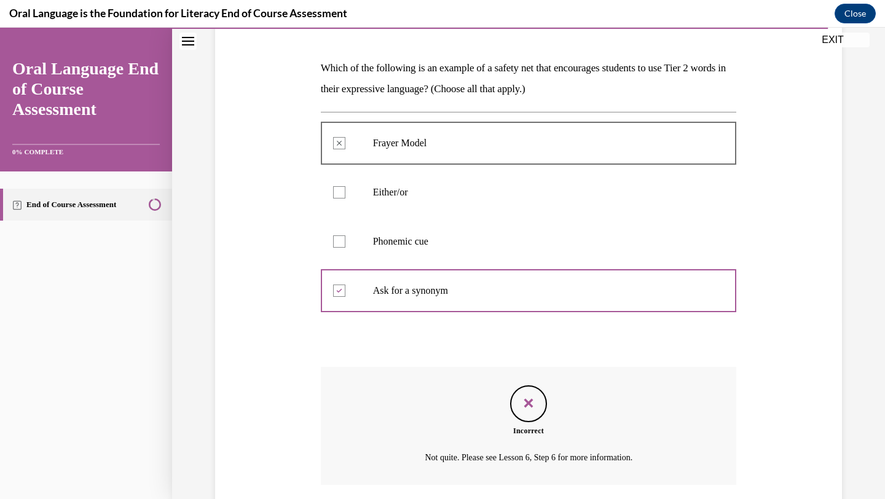
scroll to position [269, 0]
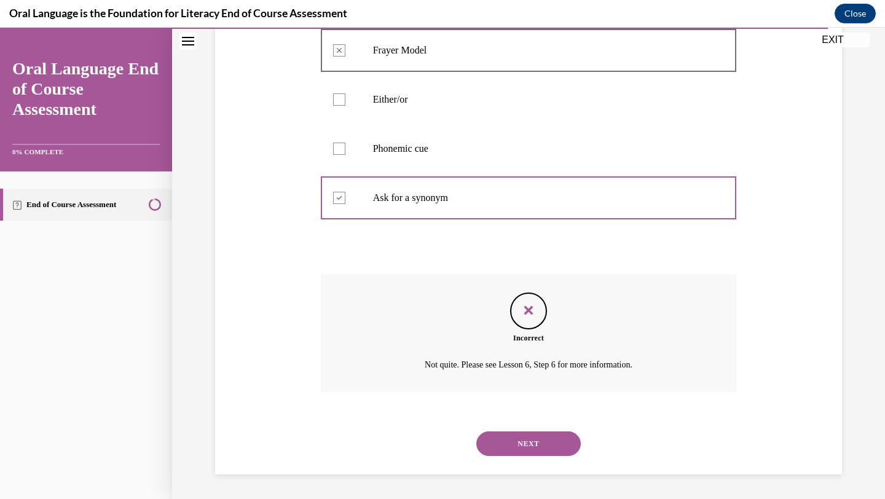
click at [503, 447] on button "NEXT" at bounding box center [528, 444] width 105 height 25
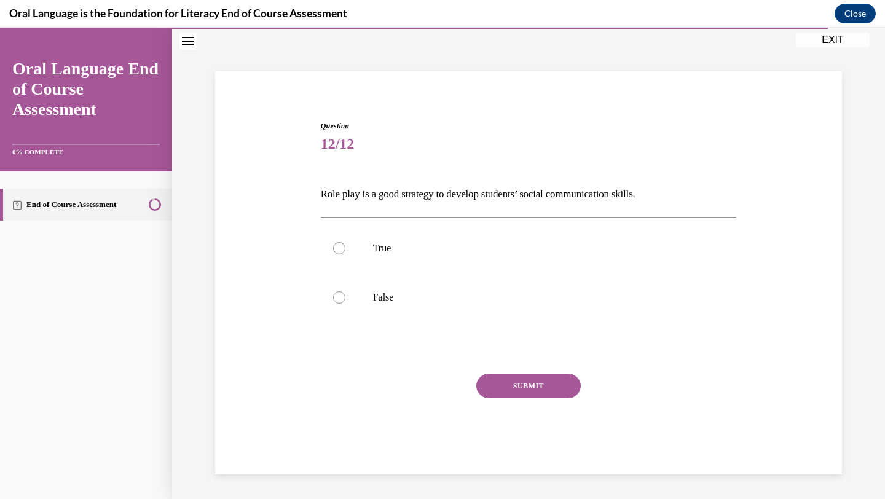
scroll to position [50, 0]
click at [414, 261] on label "True" at bounding box center [529, 248] width 416 height 49
click at [346, 255] on input "True" at bounding box center [339, 248] width 12 height 12
radio input "true"
click at [506, 381] on button "SUBMIT" at bounding box center [528, 386] width 105 height 25
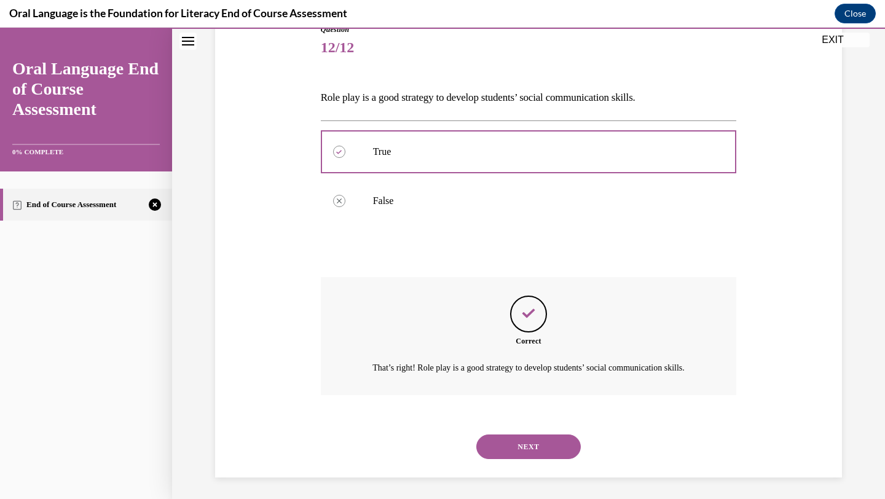
scroll to position [164, 0]
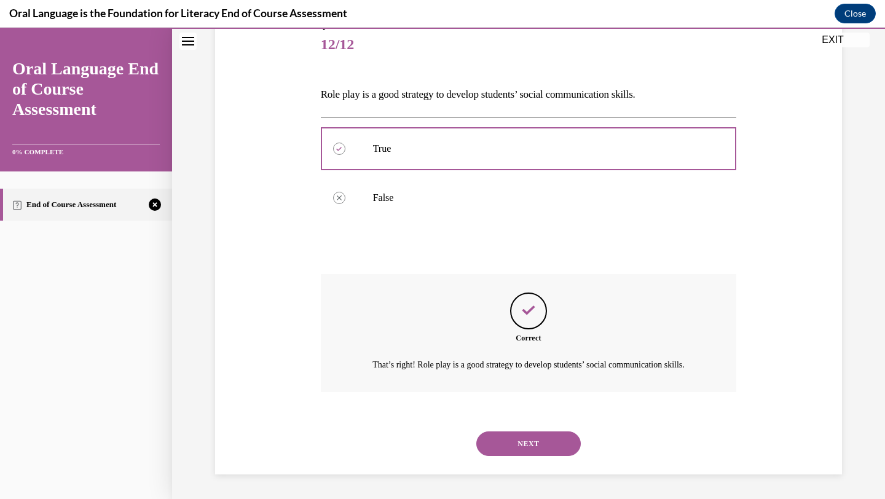
click at [512, 442] on button "NEXT" at bounding box center [528, 444] width 105 height 25
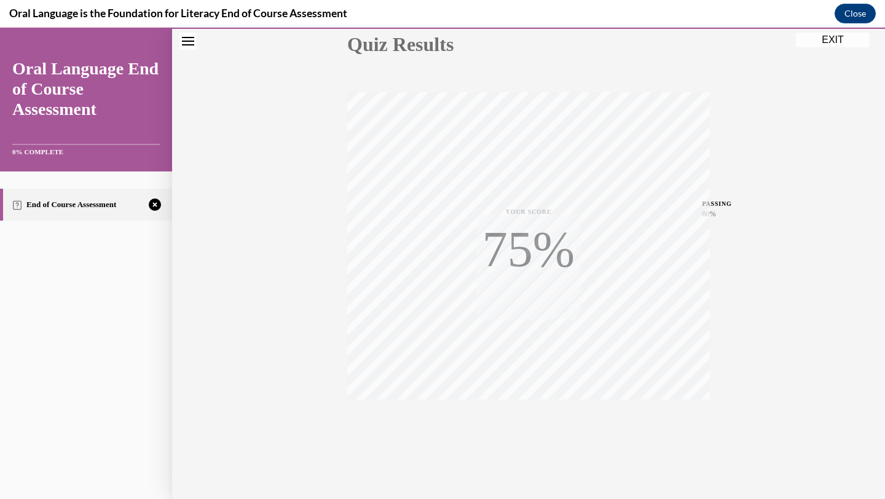
scroll to position [159, 0]
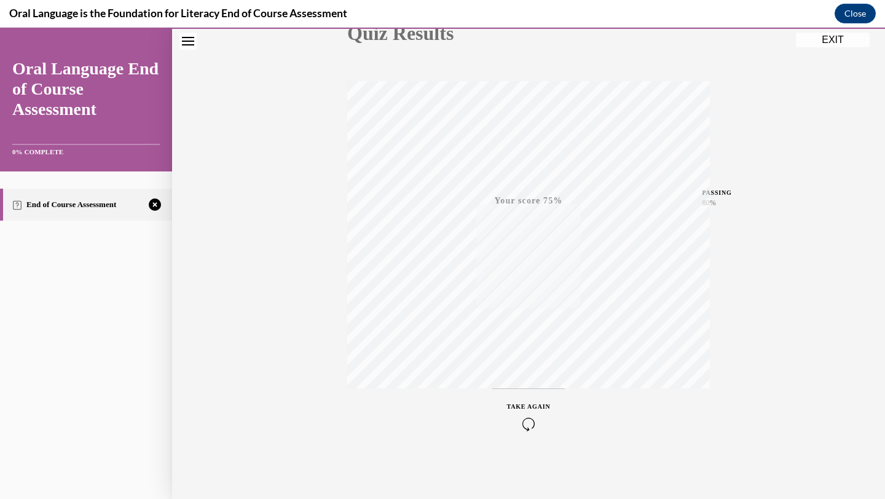
click at [522, 429] on icon "button" at bounding box center [529, 424] width 44 height 14
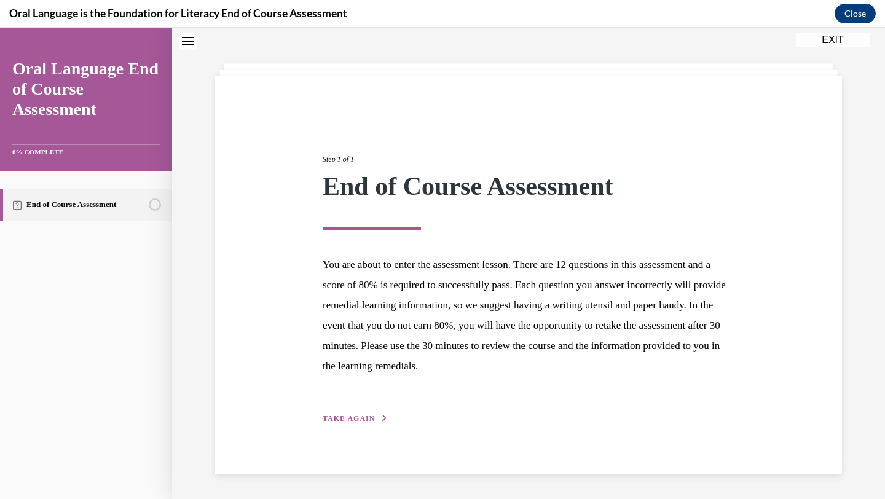
scroll to position [45, 0]
click at [359, 417] on span "TAKE AGAIN" at bounding box center [349, 419] width 52 height 9
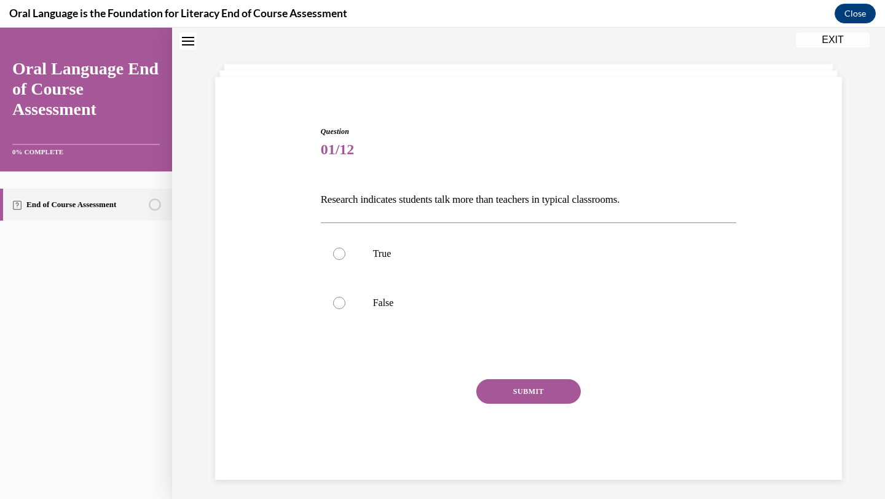
click at [430, 204] on p "Research indicates students talk more than teachers in typical classrooms." at bounding box center [529, 199] width 416 height 21
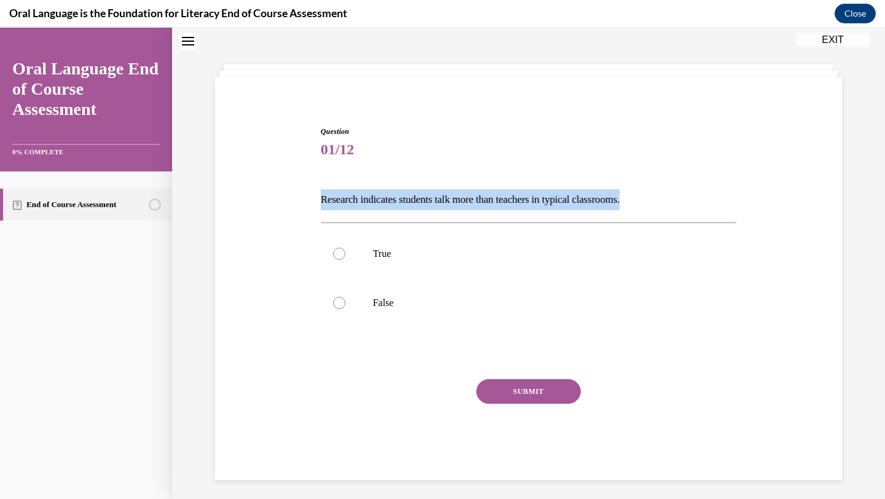
click at [430, 204] on p "Research indicates students talk more than teachers in typical classrooms." at bounding box center [529, 199] width 416 height 21
copy p "Research indicates students talk more than teachers in typical classrooms."
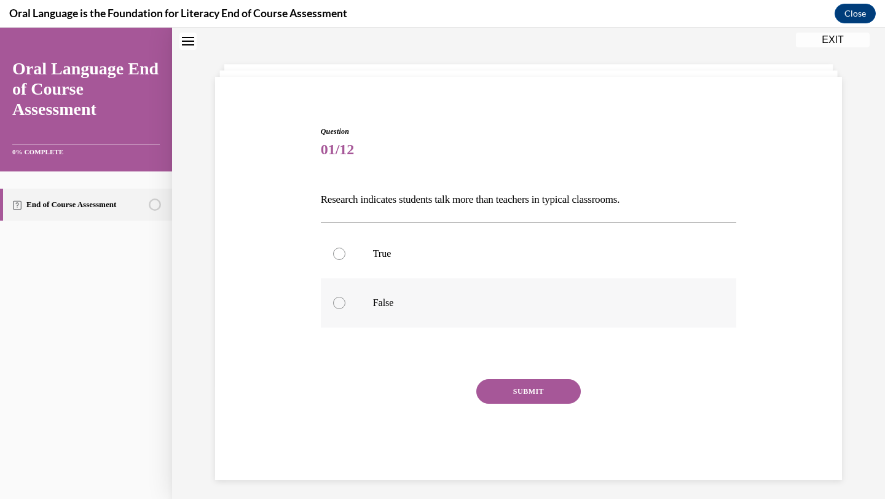
click at [377, 294] on label "False" at bounding box center [529, 303] width 416 height 49
click at [346, 297] on input "False" at bounding box center [339, 303] width 12 height 12
radio input "true"
click at [507, 374] on div "Question 01/12 Research indicates students talk more than teachers in typical c…" at bounding box center [529, 303] width 416 height 354
click at [504, 385] on button "SUBMIT" at bounding box center [528, 391] width 105 height 25
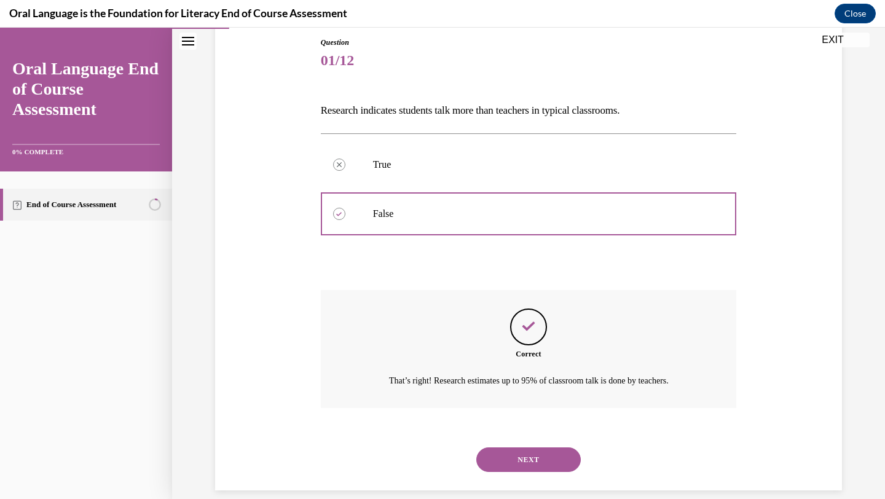
scroll to position [150, 0]
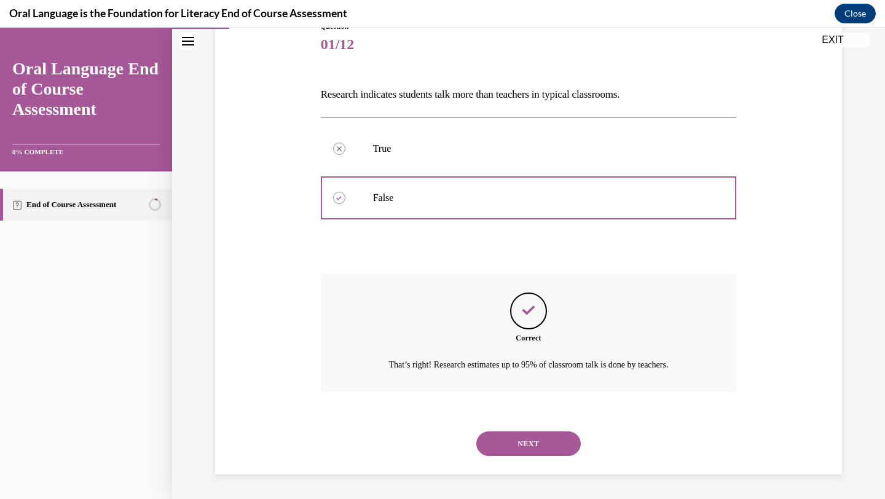
click at [509, 444] on button "NEXT" at bounding box center [528, 444] width 105 height 25
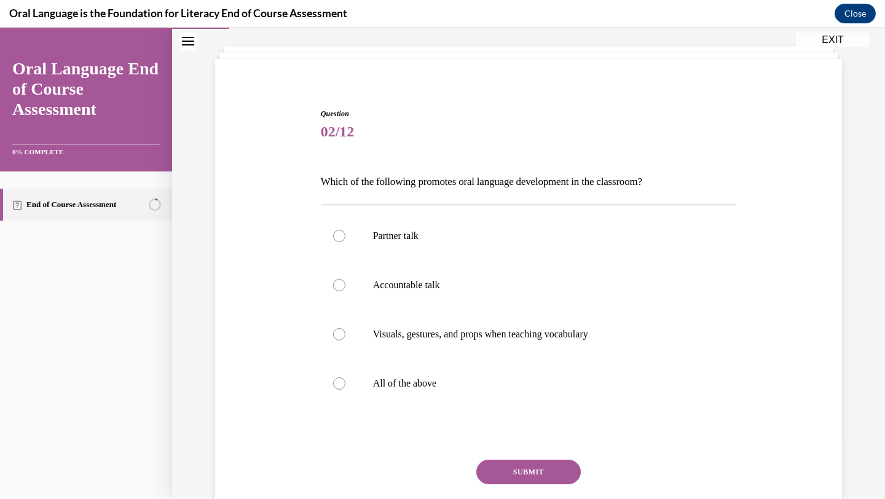
scroll to position [149, 0]
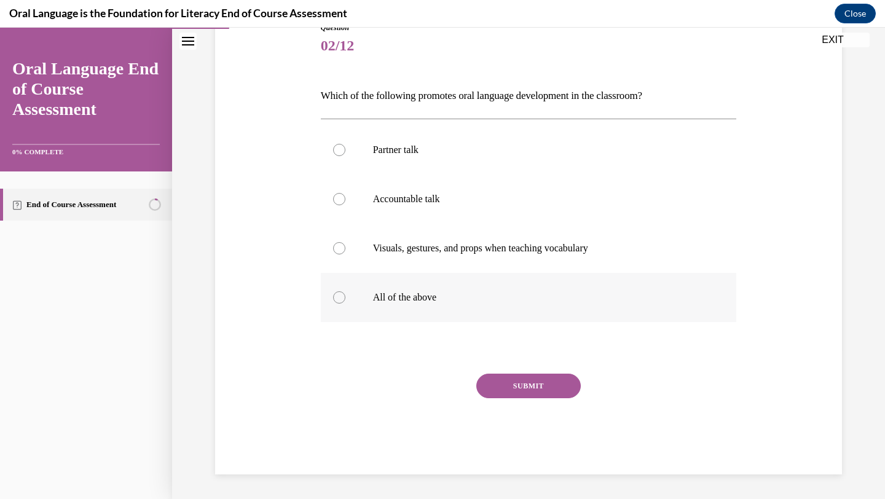
click at [421, 318] on label "All of the above" at bounding box center [529, 297] width 416 height 49
click at [346, 304] on input "All of the above" at bounding box center [339, 297] width 12 height 12
radio input "true"
click at [508, 380] on button "SUBMIT" at bounding box center [528, 386] width 105 height 25
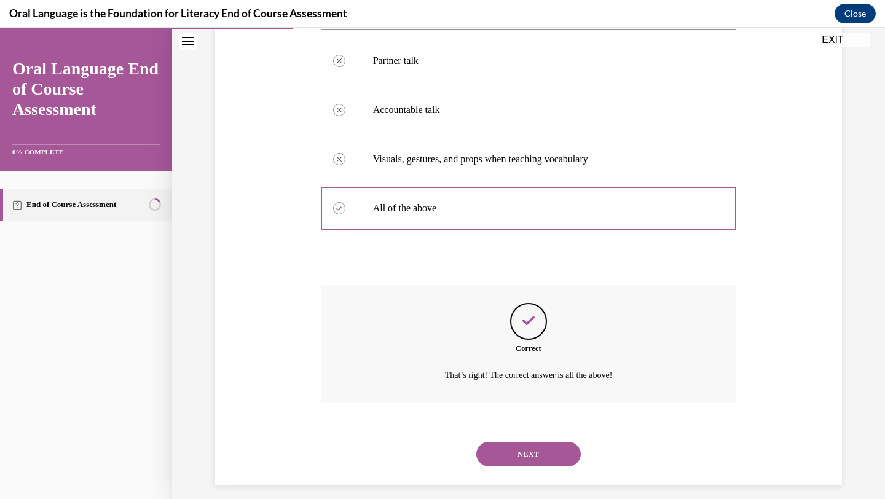
scroll to position [248, 0]
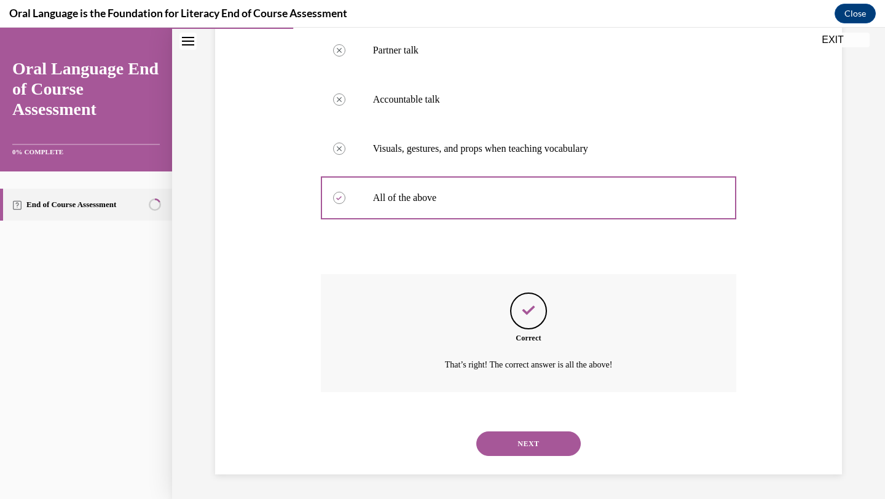
click at [492, 457] on div "NEXT" at bounding box center [529, 443] width 416 height 49
click at [496, 445] on button "NEXT" at bounding box center [528, 444] width 105 height 25
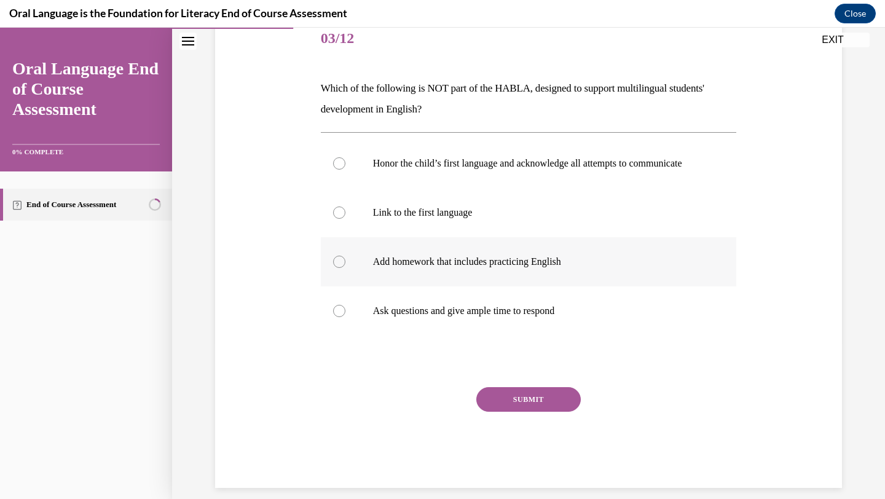
scroll to position [158, 0]
click at [457, 266] on p "Add homework that includes practicing English" at bounding box center [539, 260] width 333 height 12
click at [346, 266] on input "Add homework that includes practicing English" at bounding box center [339, 260] width 12 height 12
radio input "true"
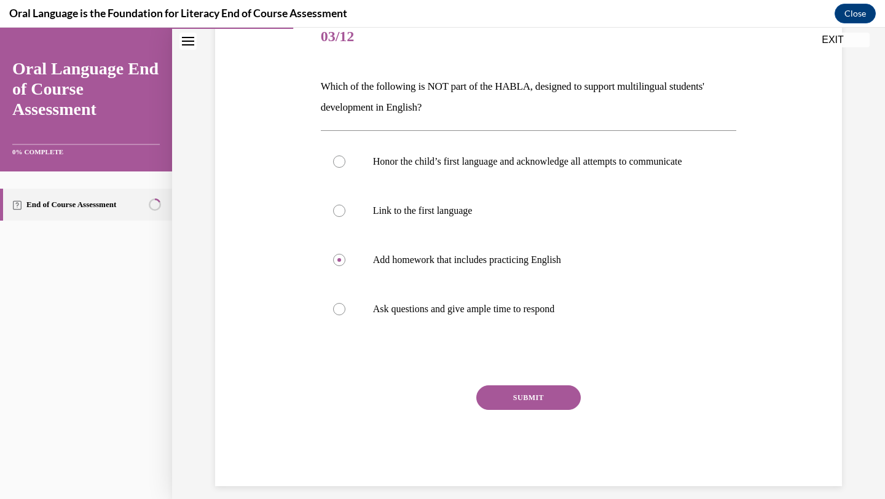
click at [507, 408] on button "SUBMIT" at bounding box center [528, 397] width 105 height 25
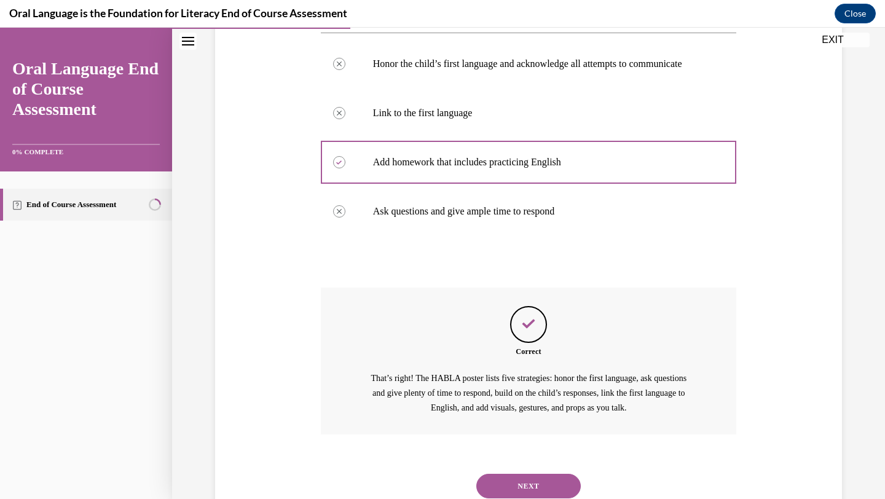
scroll to position [310, 0]
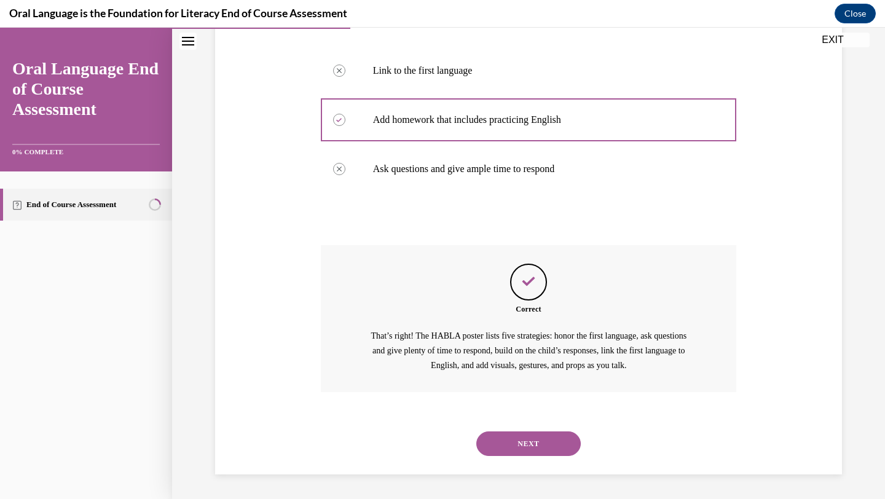
click at [507, 462] on div "NEXT" at bounding box center [529, 443] width 416 height 49
click at [508, 448] on button "NEXT" at bounding box center [528, 444] width 105 height 25
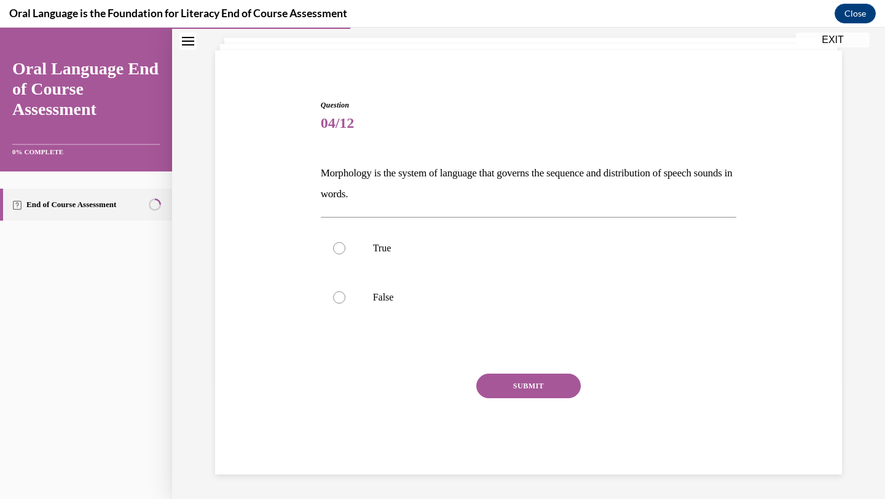
scroll to position [71, 0]
click at [389, 307] on label "False" at bounding box center [529, 297] width 416 height 49
click at [346, 304] on input "False" at bounding box center [339, 297] width 12 height 12
radio input "true"
click at [485, 379] on button "SUBMIT" at bounding box center [528, 386] width 105 height 25
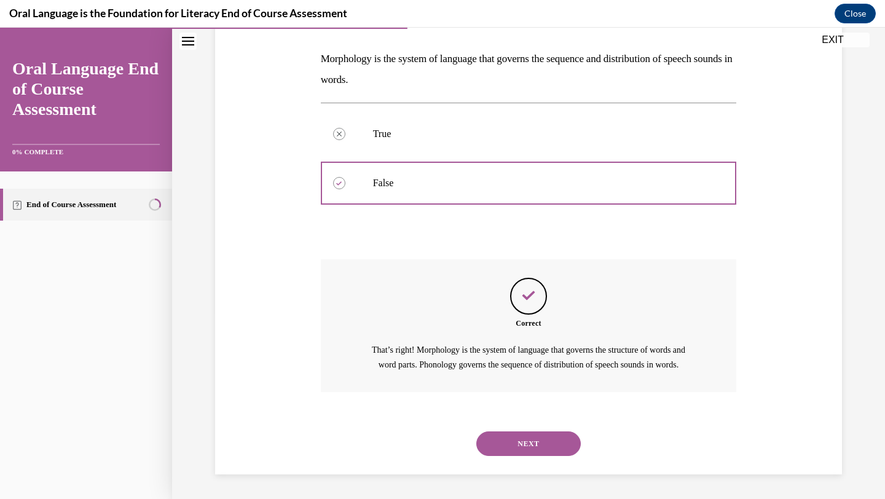
click at [512, 436] on button "NEXT" at bounding box center [528, 444] width 105 height 25
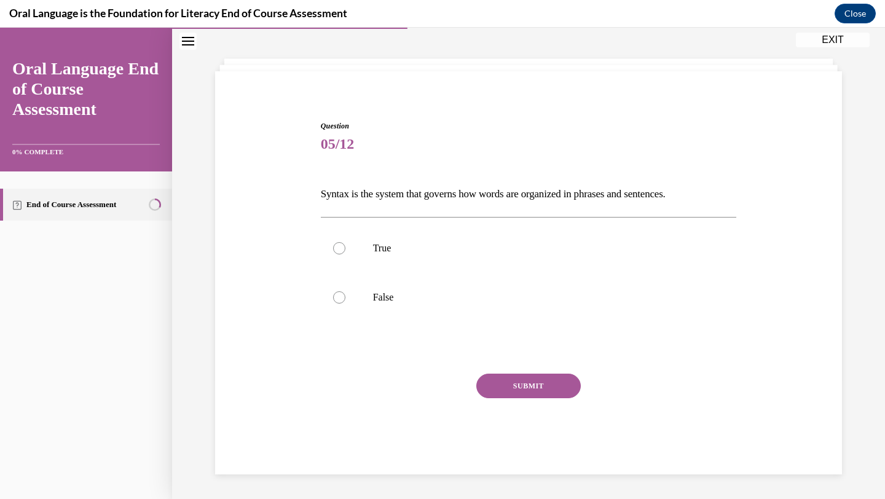
scroll to position [50, 0]
click at [390, 263] on label "True" at bounding box center [529, 248] width 416 height 49
click at [346, 255] on input "True" at bounding box center [339, 248] width 12 height 12
radio input "true"
click at [491, 382] on button "SUBMIT" at bounding box center [528, 386] width 105 height 25
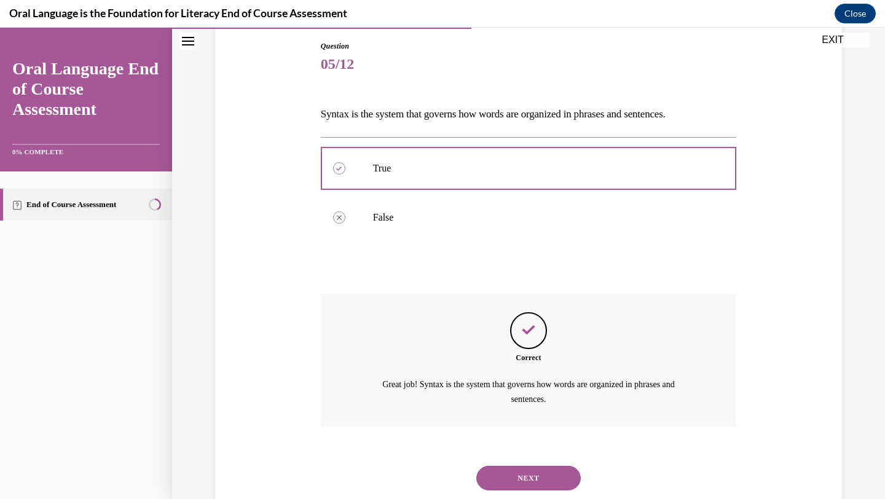
scroll to position [164, 0]
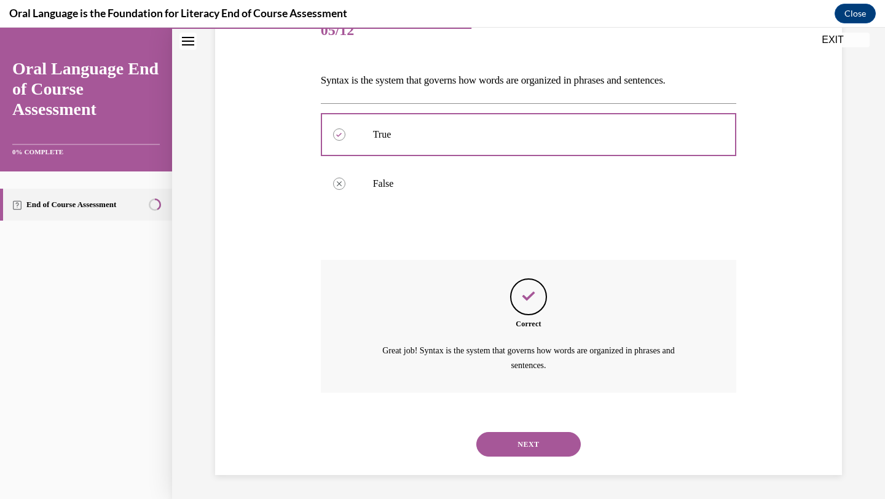
click at [507, 447] on button "NEXT" at bounding box center [528, 444] width 105 height 25
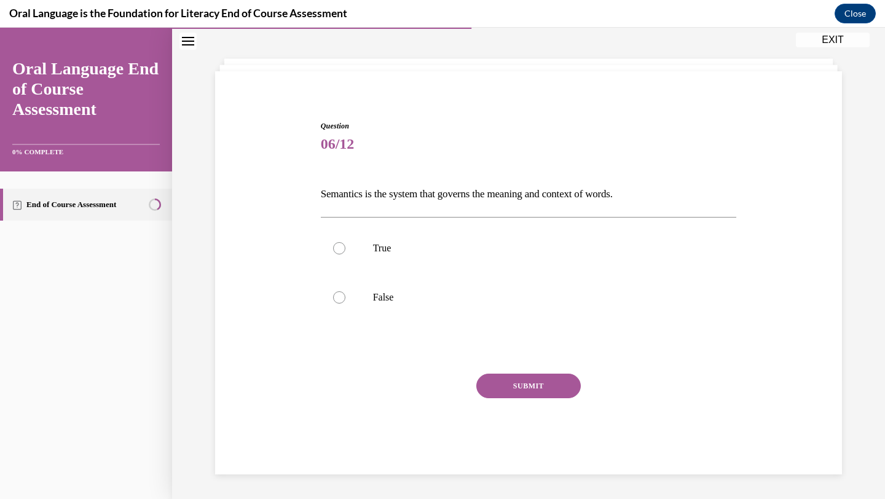
scroll to position [50, 0]
click at [446, 258] on label "True" at bounding box center [529, 248] width 416 height 49
click at [346, 255] on input "True" at bounding box center [339, 248] width 12 height 12
radio input "true"
click at [495, 385] on button "SUBMIT" at bounding box center [528, 386] width 105 height 25
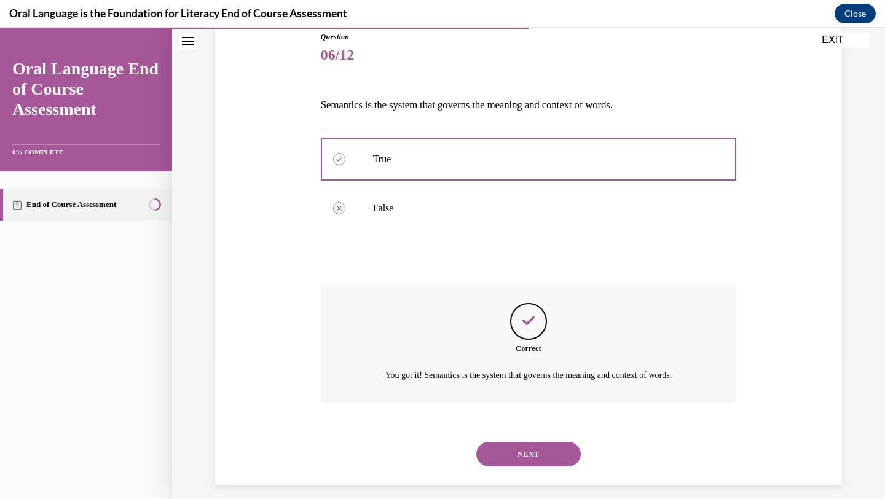
scroll to position [150, 0]
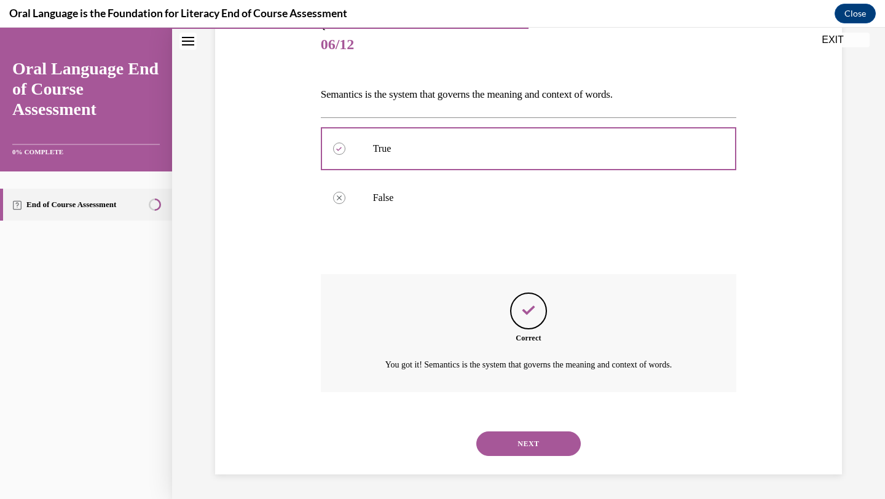
click at [497, 437] on button "NEXT" at bounding box center [528, 444] width 105 height 25
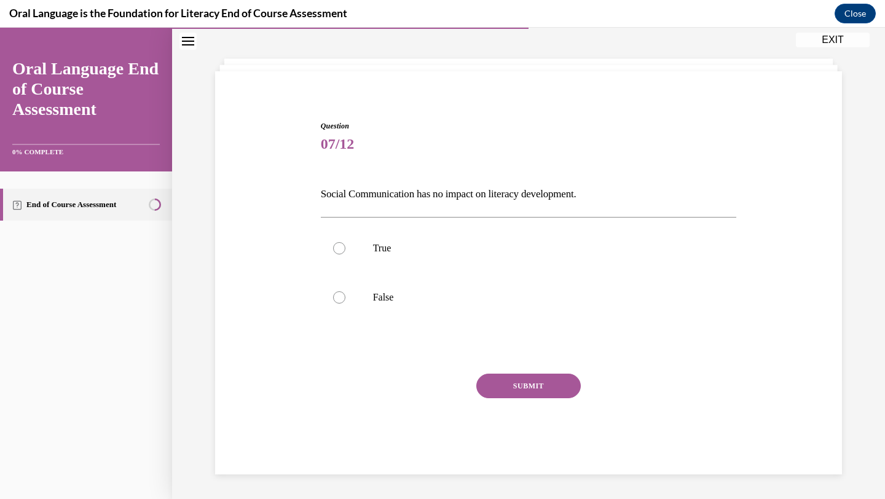
scroll to position [50, 0]
click at [425, 295] on p "False" at bounding box center [539, 297] width 333 height 12
click at [346, 295] on input "False" at bounding box center [339, 297] width 12 height 12
radio input "true"
click at [519, 386] on button "SUBMIT" at bounding box center [528, 386] width 105 height 25
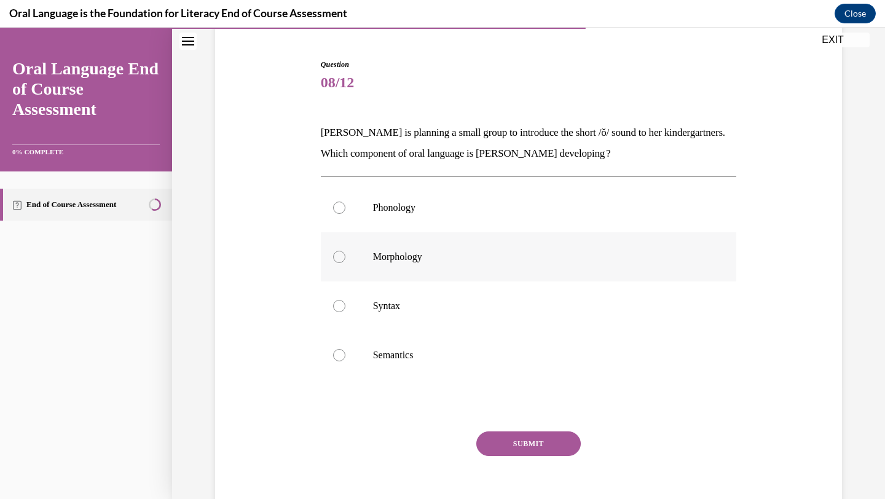
scroll to position [113, 0]
click at [446, 157] on p "[PERSON_NAME] is planning a small group to introduce the short /ŏ/ sound to her…" at bounding box center [529, 142] width 416 height 42
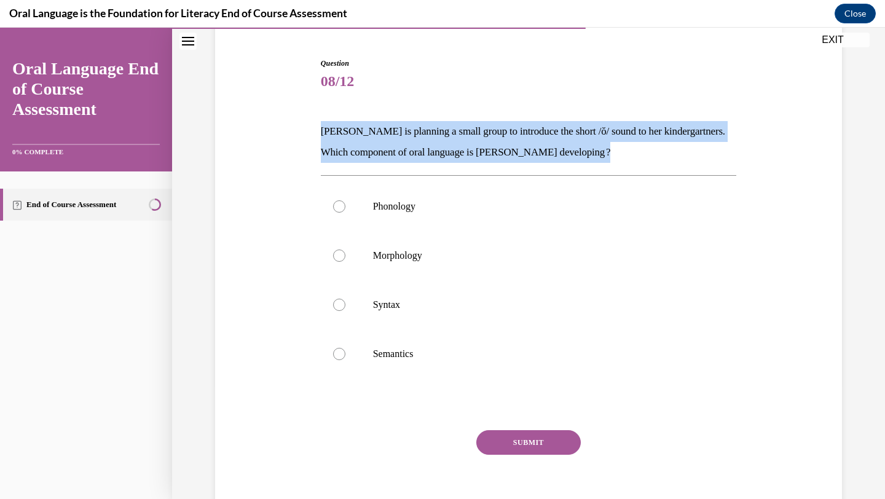
click at [446, 157] on p "[PERSON_NAME] is planning a small group to introduce the short /ŏ/ sound to her…" at bounding box center [529, 142] width 416 height 42
copy p "[PERSON_NAME] is planning a small group to introduce the short /ŏ/ sound to her…"
click at [421, 211] on p "Phonology" at bounding box center [539, 206] width 333 height 12
click at [346, 211] on input "Phonology" at bounding box center [339, 206] width 12 height 12
radio input "true"
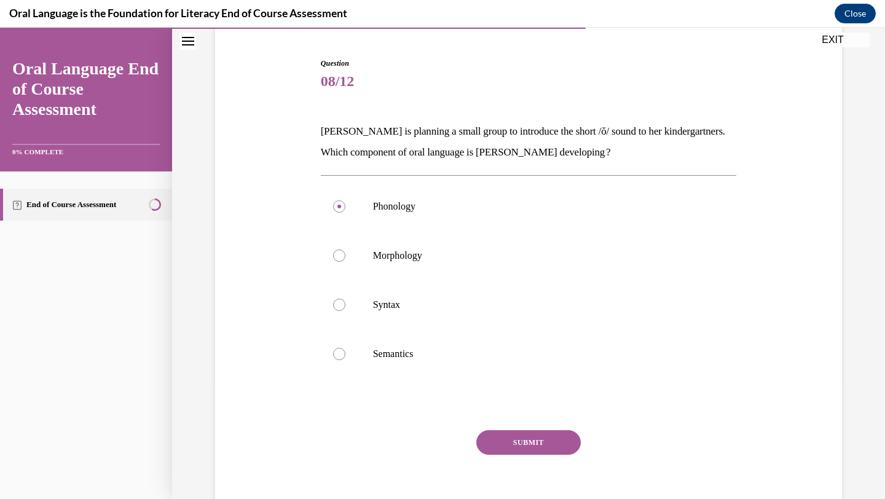
click at [531, 440] on button "SUBMIT" at bounding box center [528, 442] width 105 height 25
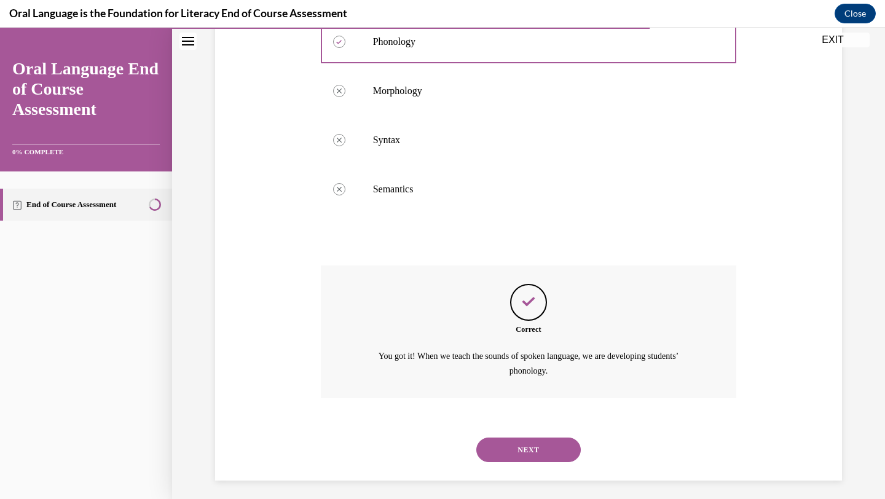
scroll to position [283, 0]
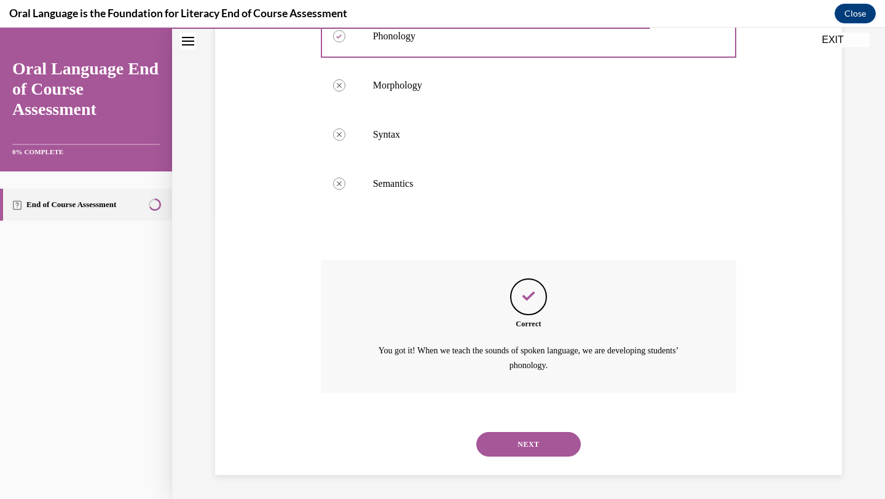
click at [522, 449] on button "NEXT" at bounding box center [528, 444] width 105 height 25
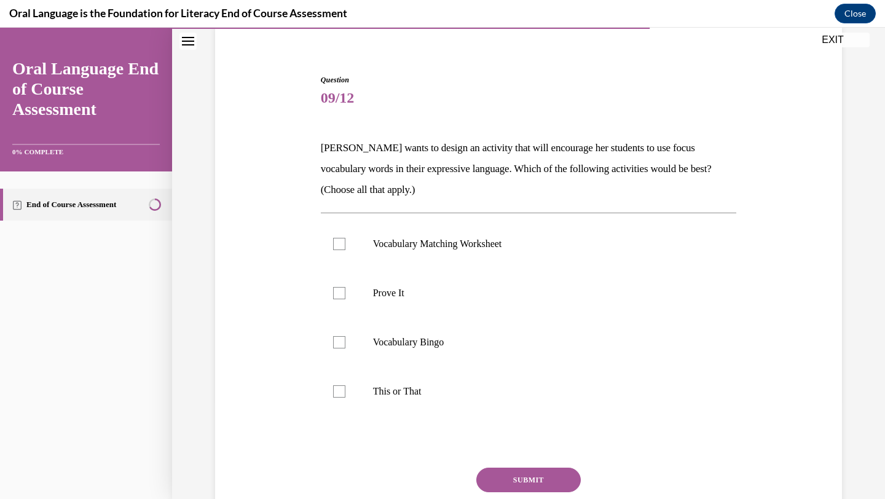
scroll to position [102, 0]
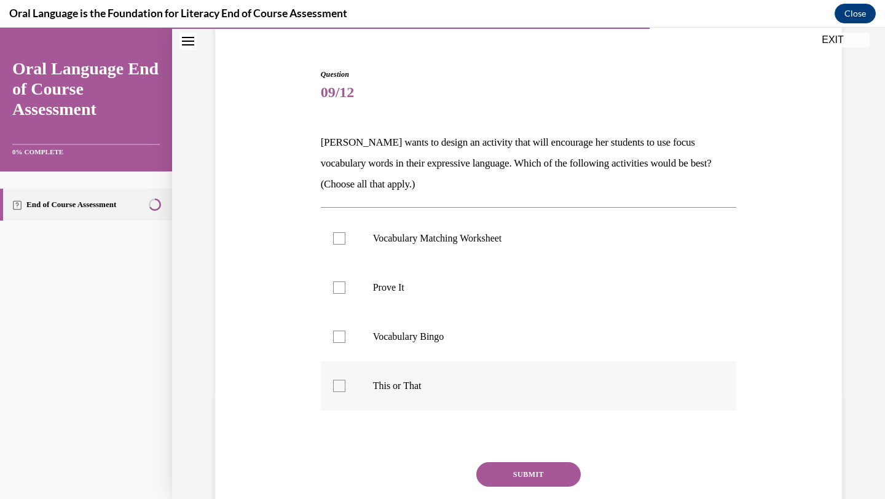
click at [475, 396] on label "This or That" at bounding box center [529, 386] width 416 height 49
click at [346, 392] on input "This or That" at bounding box center [339, 386] width 12 height 12
checkbox input "true"
click at [463, 291] on p "Prove It" at bounding box center [539, 288] width 333 height 12
click at [346, 291] on input "Prove It" at bounding box center [339, 288] width 12 height 12
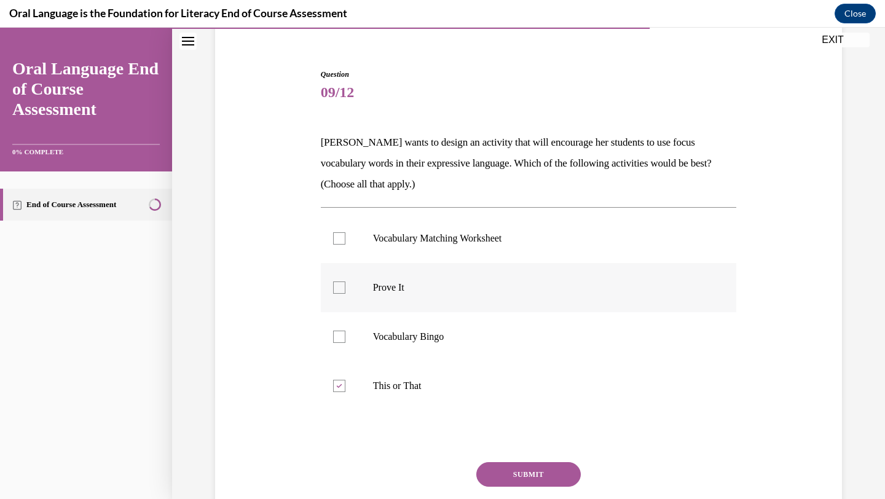
checkbox input "true"
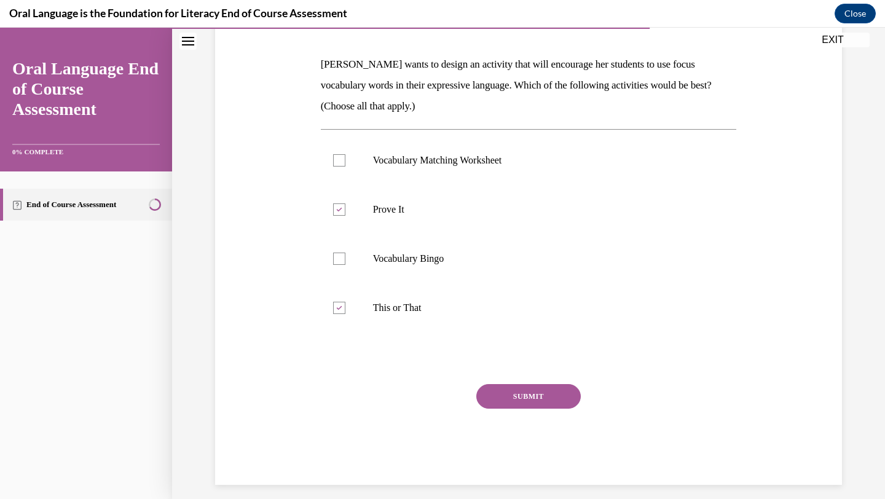
scroll to position [191, 0]
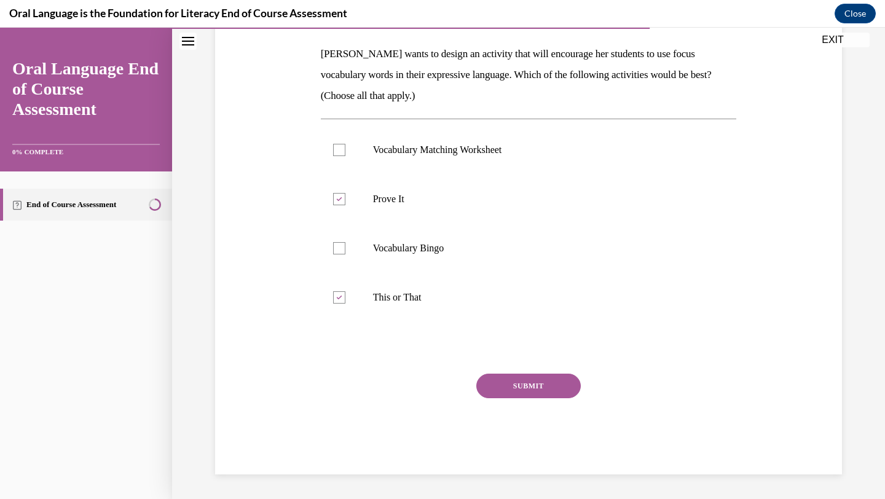
click at [496, 387] on button "SUBMIT" at bounding box center [528, 386] width 105 height 25
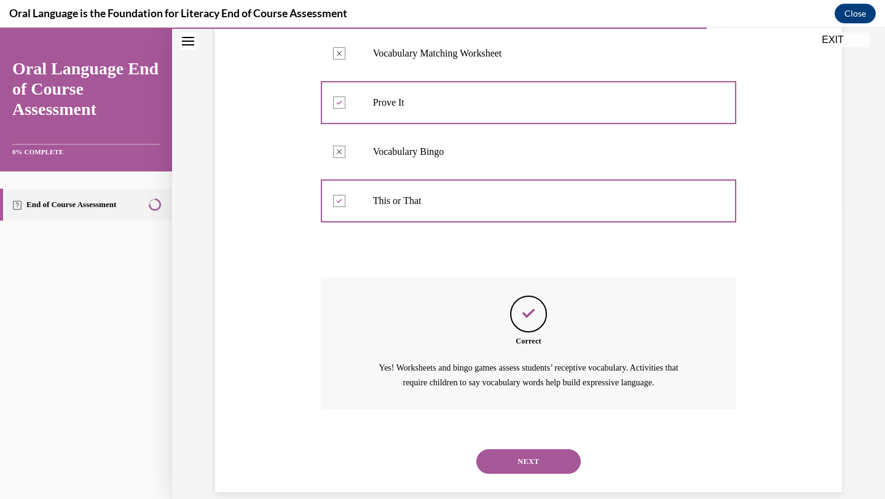
scroll to position [304, 0]
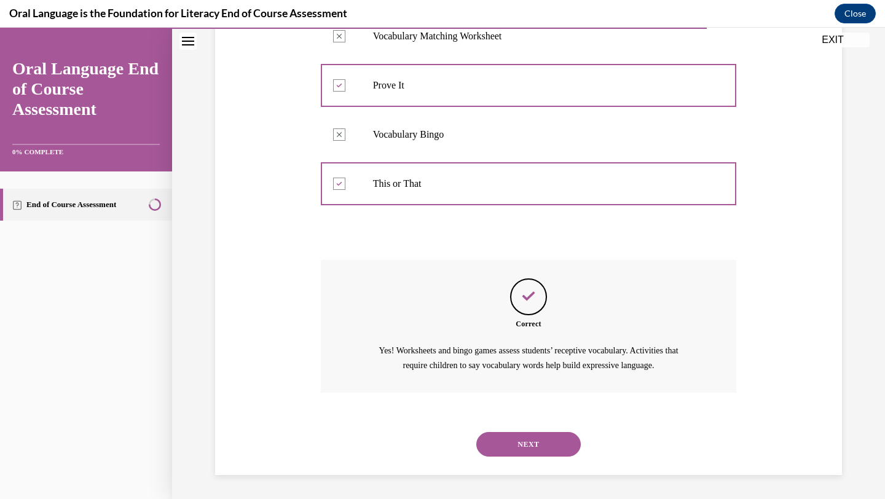
click at [516, 451] on button "NEXT" at bounding box center [528, 444] width 105 height 25
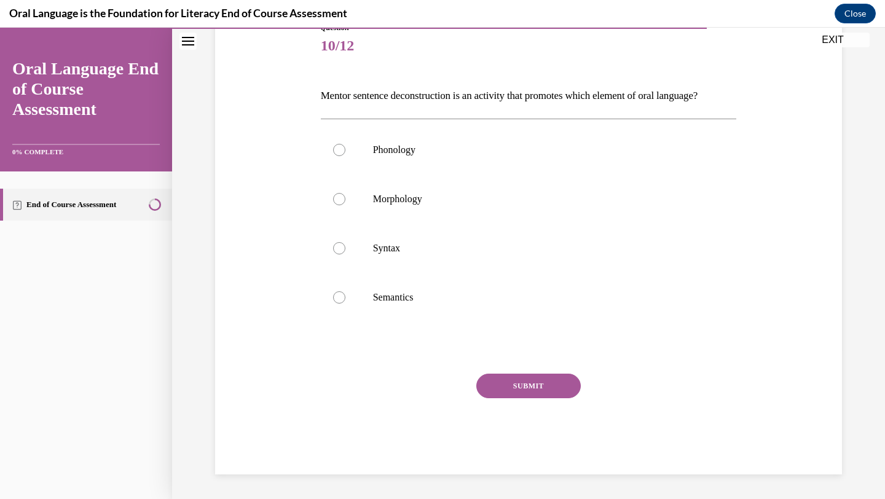
scroll to position [137, 0]
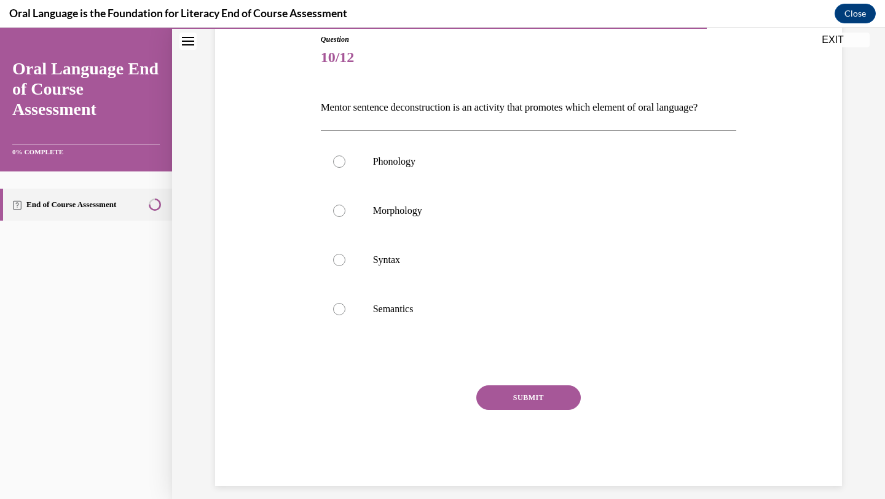
click at [413, 113] on p "Mentor sentence deconstruction is an activity that promotes which element of or…" at bounding box center [529, 107] width 416 height 21
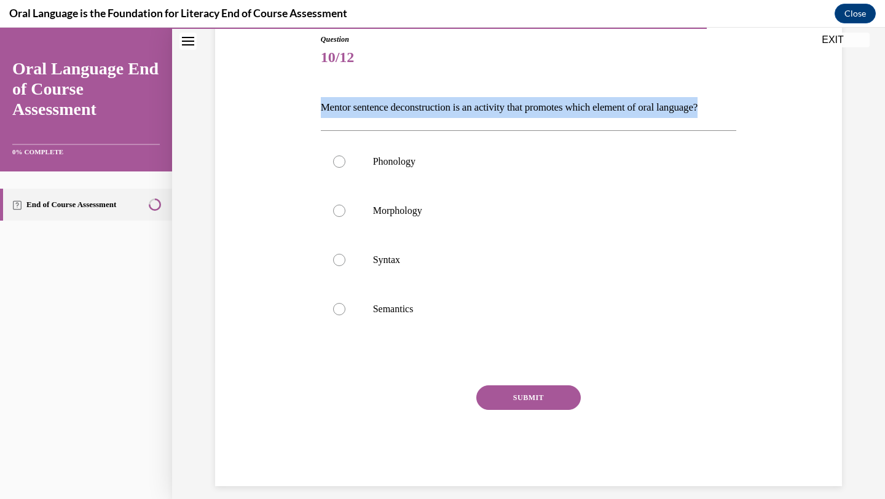
click at [413, 113] on p "Mentor sentence deconstruction is an activity that promotes which element of or…" at bounding box center [529, 107] width 416 height 21
copy p "Mentor sentence deconstruction is an activity that promotes which element of or…"
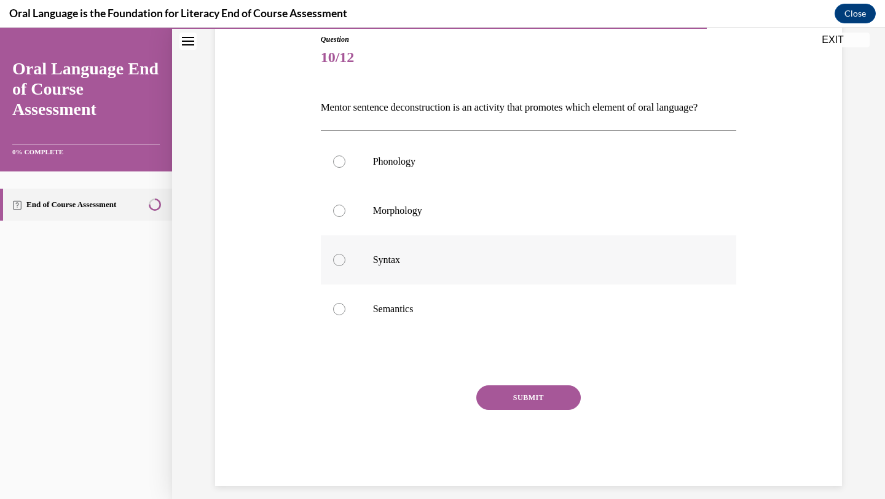
click at [411, 266] on p "Syntax" at bounding box center [539, 260] width 333 height 12
click at [346, 266] on input "Syntax" at bounding box center [339, 260] width 12 height 12
radio input "true"
click at [500, 410] on button "SUBMIT" at bounding box center [528, 397] width 105 height 25
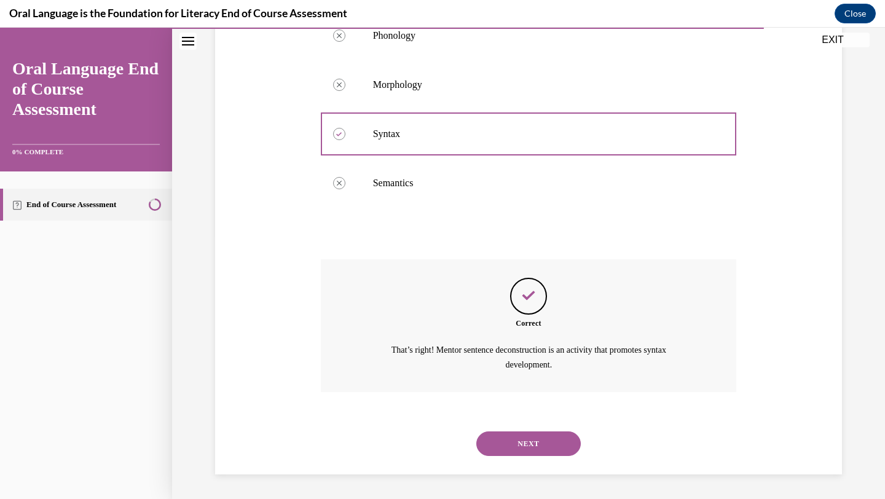
click at [512, 446] on button "NEXT" at bounding box center [528, 444] width 105 height 25
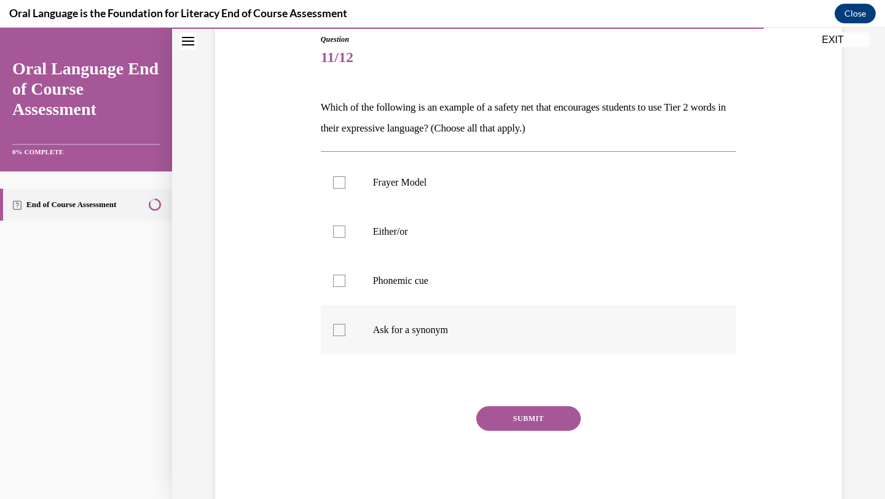
click at [429, 317] on label "Ask for a synonym" at bounding box center [529, 330] width 416 height 49
click at [346, 324] on input "Ask for a synonym" at bounding box center [339, 330] width 12 height 12
checkbox input "true"
click at [424, 287] on label "Phonemic cue" at bounding box center [529, 280] width 416 height 49
click at [346, 287] on input "Phonemic cue" at bounding box center [339, 281] width 12 height 12
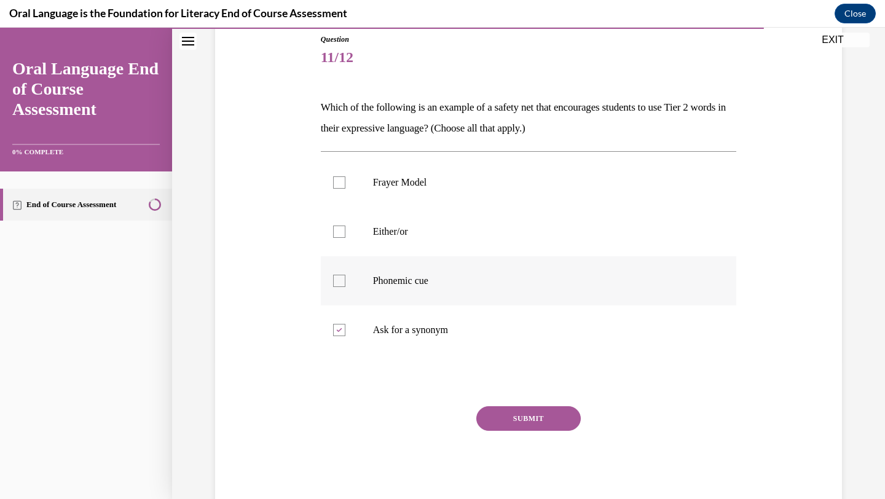
checkbox input "true"
click at [502, 410] on button "SUBMIT" at bounding box center [528, 418] width 105 height 25
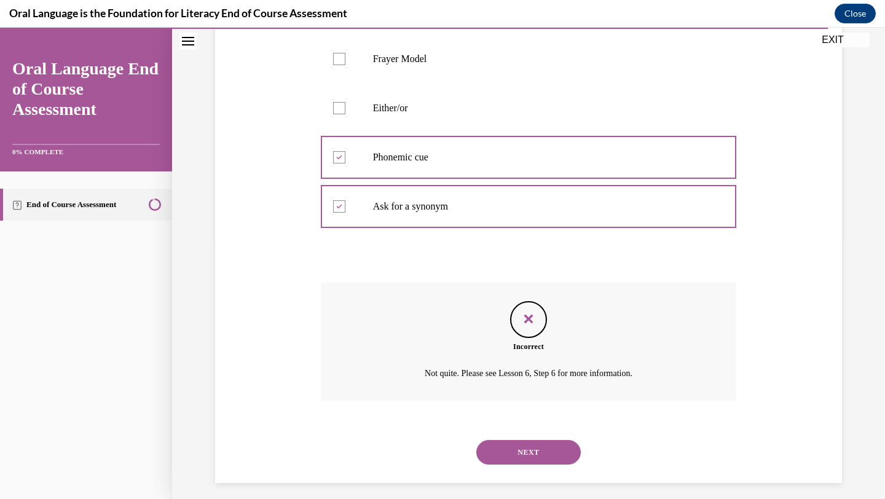
scroll to position [269, 0]
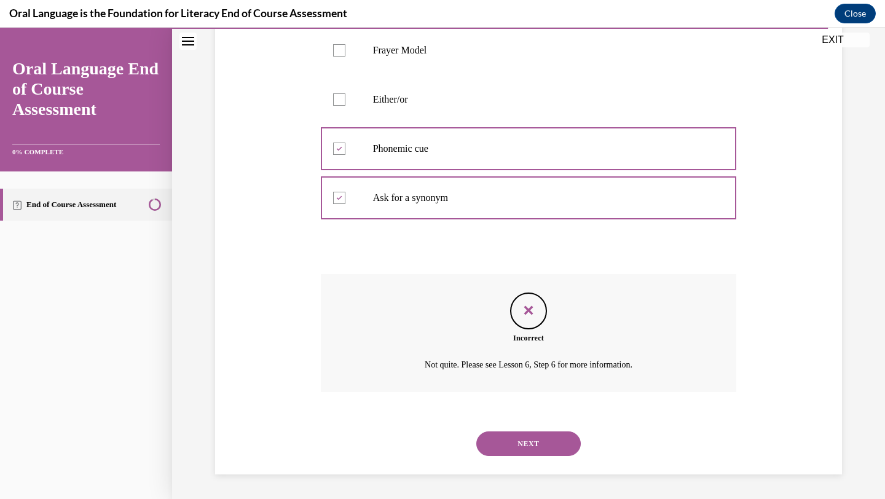
click at [508, 446] on button "NEXT" at bounding box center [528, 444] width 105 height 25
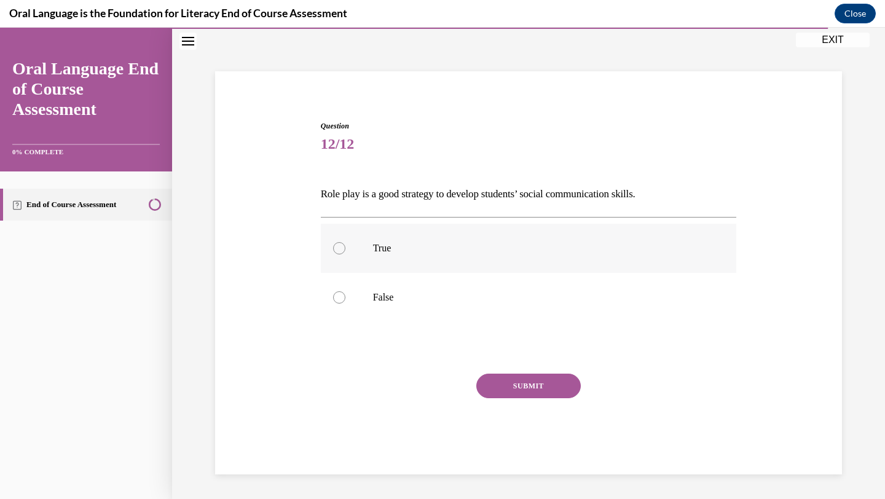
click at [397, 246] on p "True" at bounding box center [539, 248] width 333 height 12
click at [346, 246] on input "True" at bounding box center [339, 248] width 12 height 12
radio input "true"
click at [530, 387] on button "SUBMIT" at bounding box center [528, 386] width 105 height 25
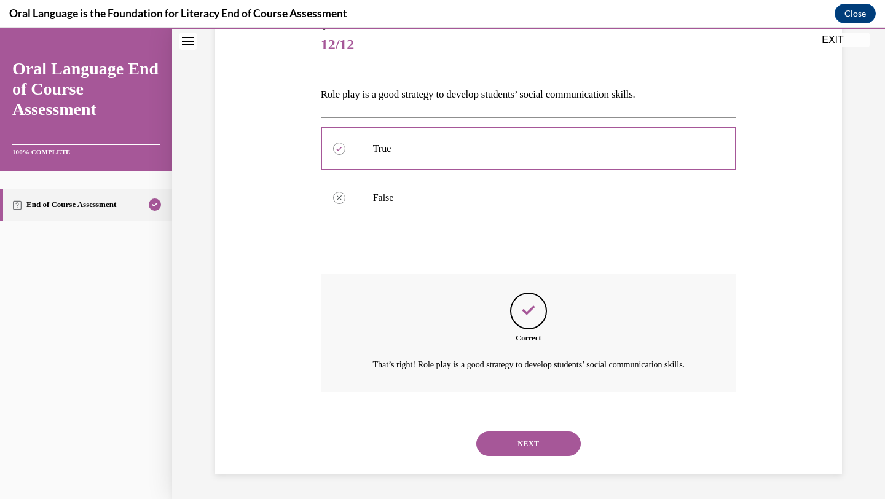
click at [522, 437] on button "NEXT" at bounding box center [528, 444] width 105 height 25
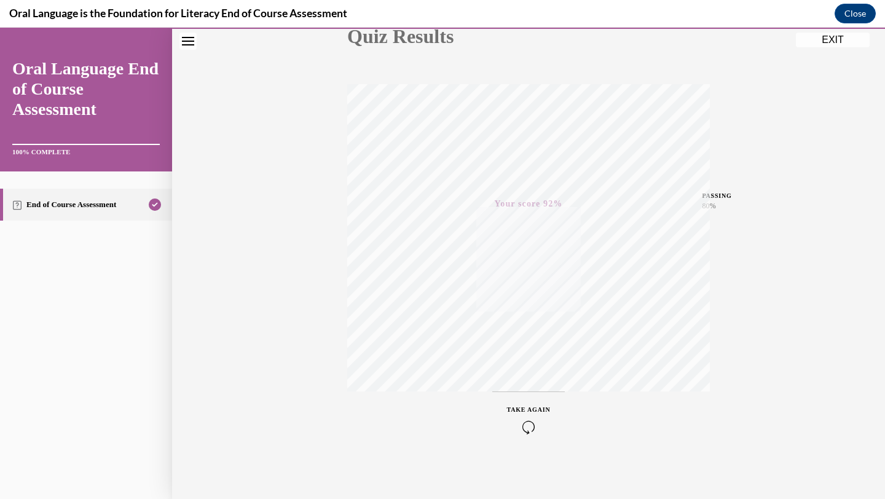
scroll to position [159, 0]
click at [836, 42] on button "EXIT" at bounding box center [833, 40] width 74 height 15
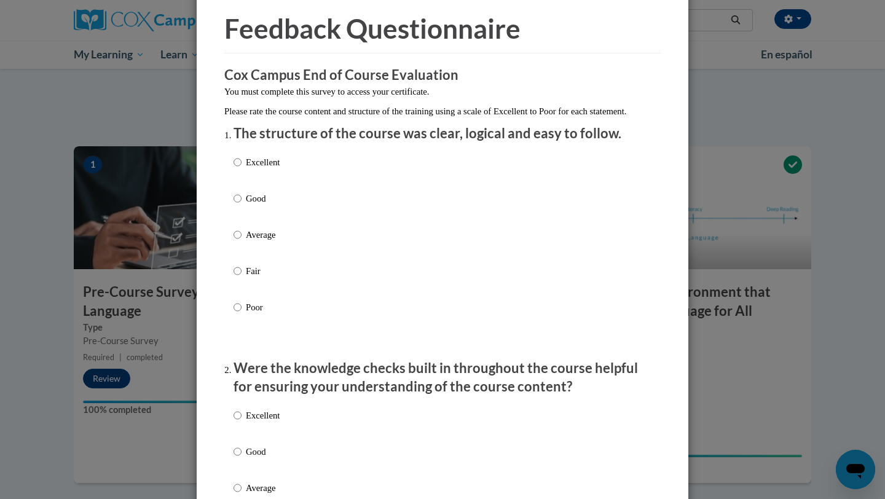
scroll to position [48, 0]
click at [268, 220] on label "Good" at bounding box center [257, 207] width 46 height 33
click at [242, 205] on input "Good" at bounding box center [238, 198] width 8 height 14
radio input "true"
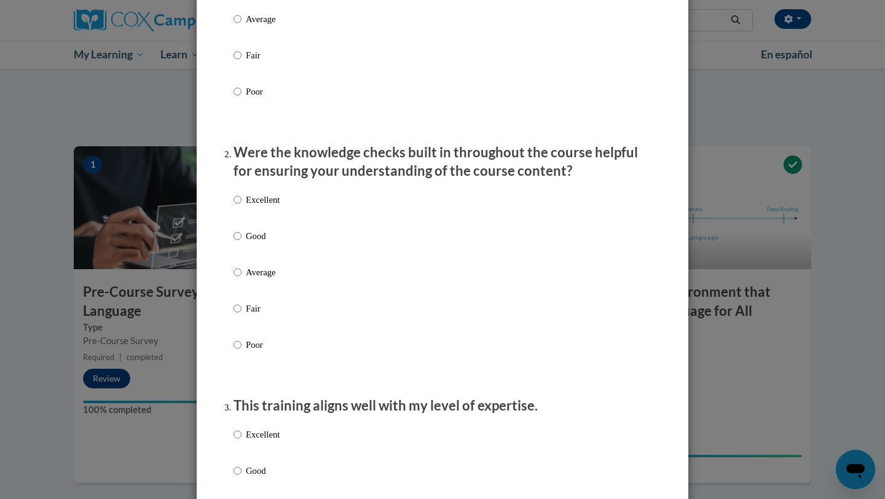
scroll to position [358, 0]
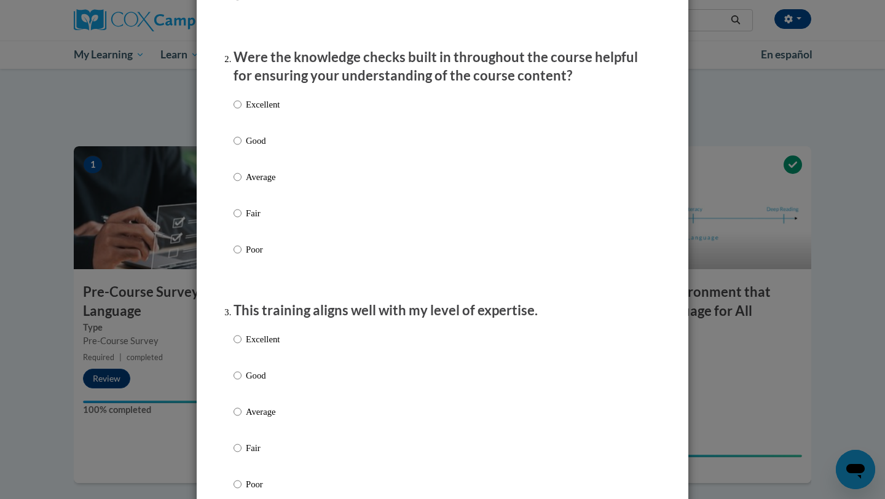
click at [255, 148] on p "Good" at bounding box center [263, 141] width 34 height 14
click at [242, 148] on input "Good" at bounding box center [238, 141] width 8 height 14
radio input "true"
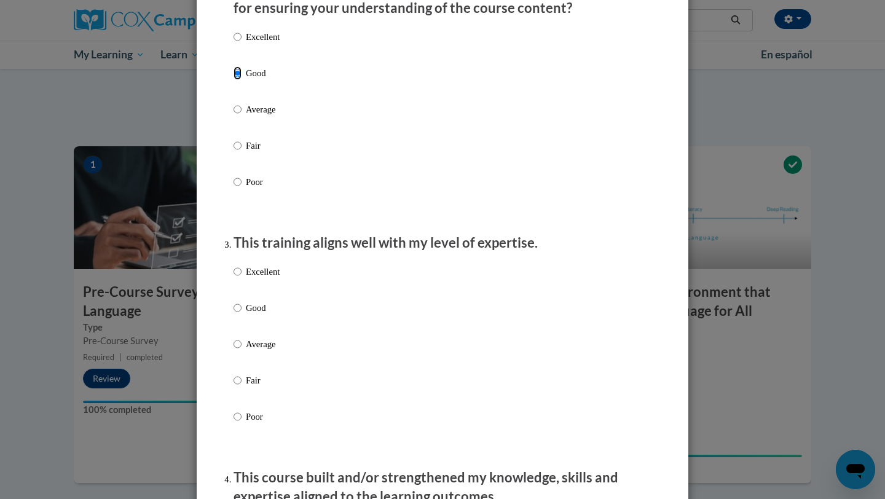
scroll to position [628, 0]
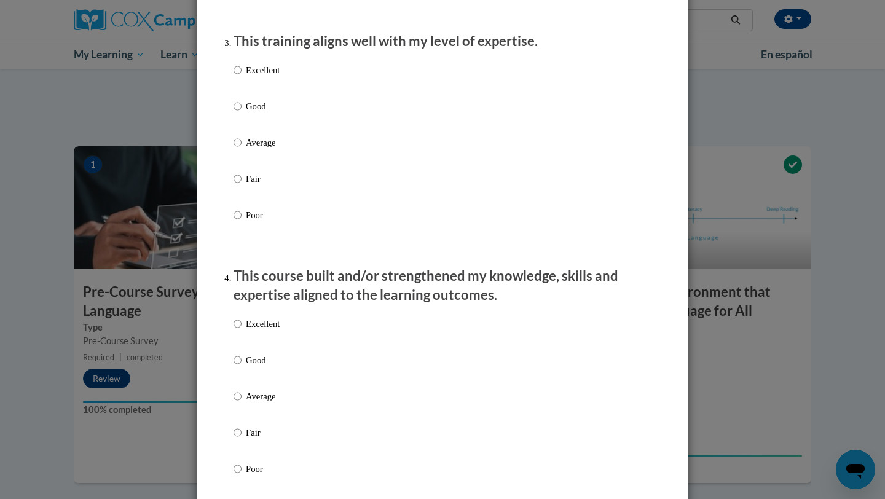
click at [263, 113] on p "Good" at bounding box center [263, 107] width 34 height 14
click at [242, 113] on input "Good" at bounding box center [238, 107] width 8 height 14
radio input "true"
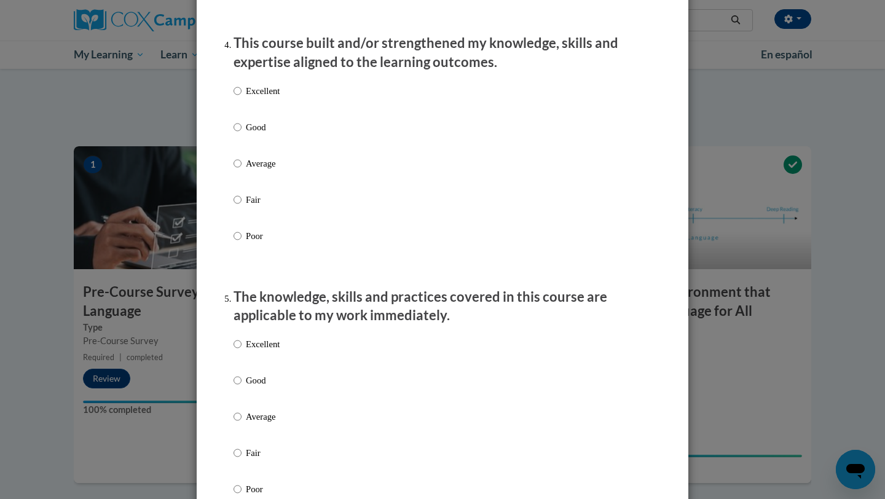
click at [261, 133] on p "Good" at bounding box center [263, 128] width 34 height 14
click at [242, 133] on input "Good" at bounding box center [238, 128] width 8 height 14
radio input "true"
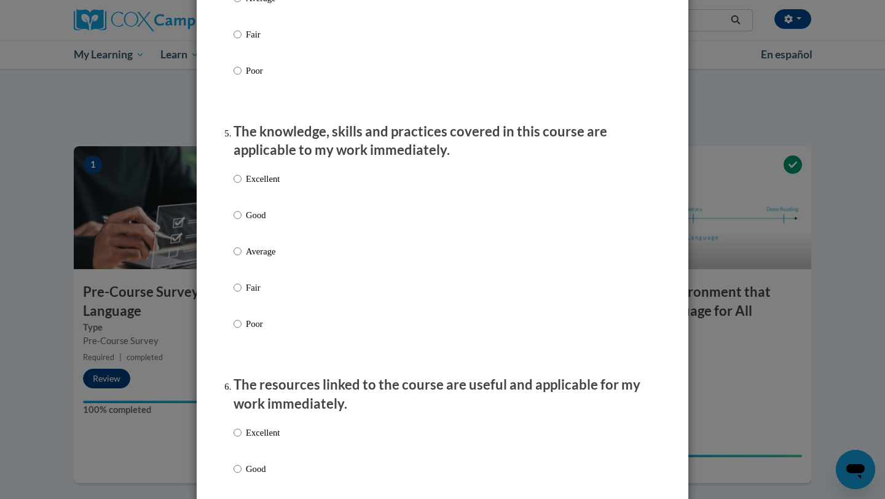
scroll to position [1141, 0]
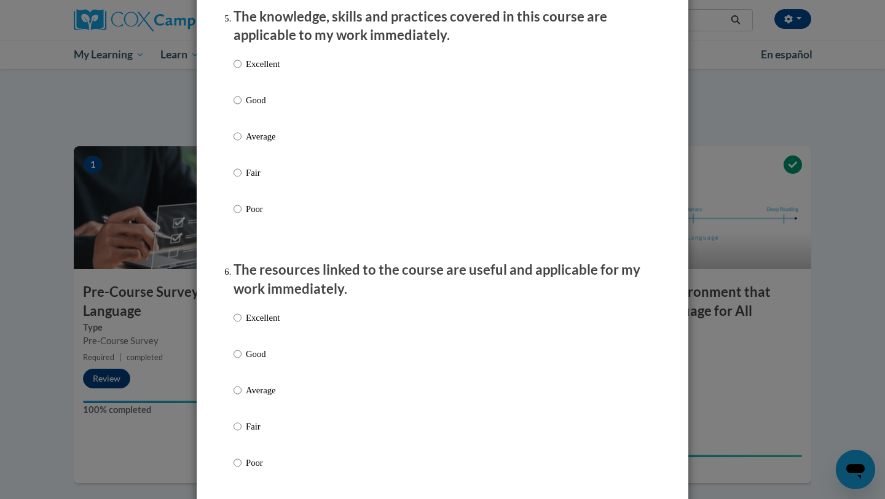
click at [259, 107] on p "Good" at bounding box center [263, 100] width 34 height 14
click at [242, 107] on input "Good" at bounding box center [238, 100] width 8 height 14
radio input "true"
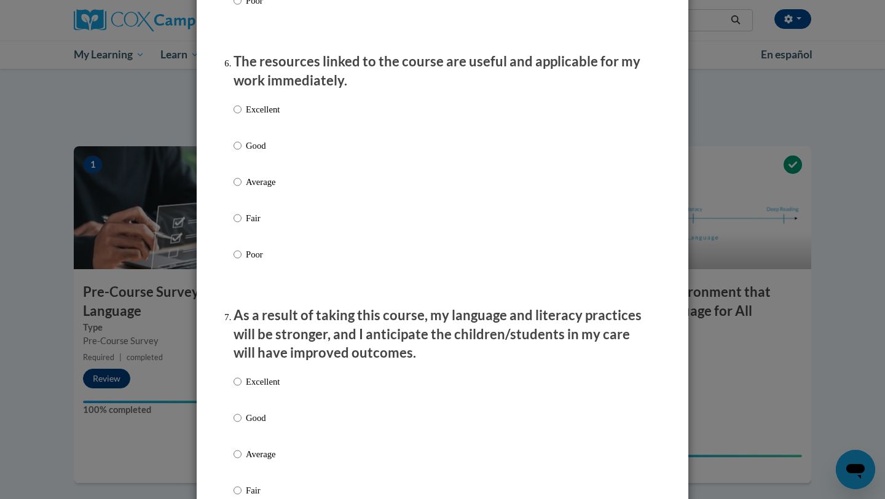
click at [250, 152] on p "Good" at bounding box center [263, 146] width 34 height 14
click at [242, 152] on input "Good" at bounding box center [238, 146] width 8 height 14
radio input "true"
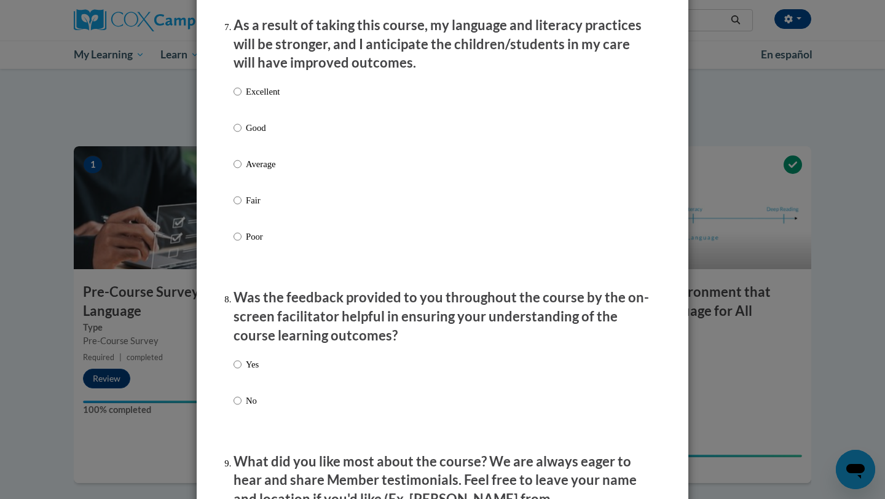
click at [257, 135] on p "Good" at bounding box center [263, 128] width 34 height 14
click at [242, 135] on input "Good" at bounding box center [238, 128] width 8 height 14
radio input "true"
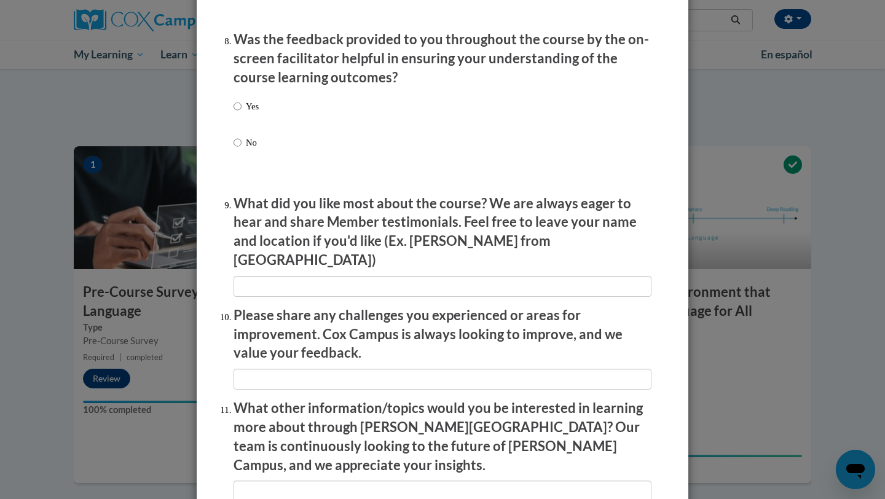
scroll to position [1903, 0]
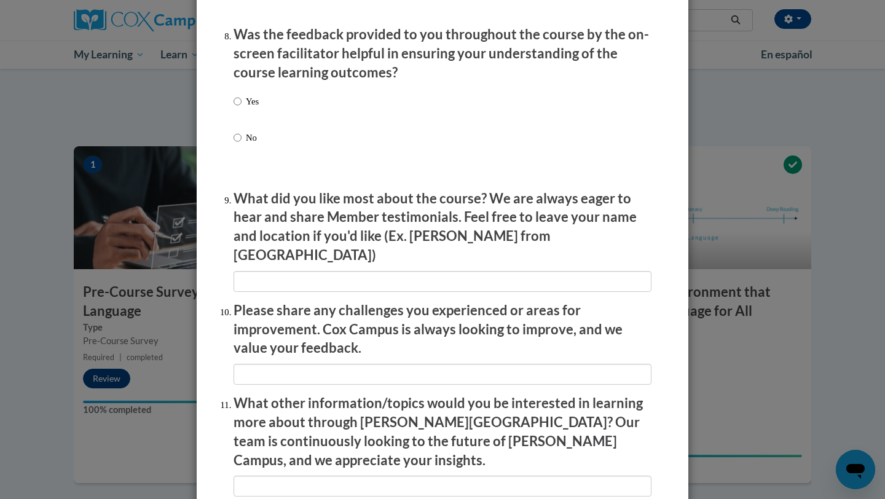
click at [250, 144] on p "No" at bounding box center [252, 138] width 13 height 14
click at [242, 144] on input "No" at bounding box center [238, 138] width 8 height 14
radio input "true"
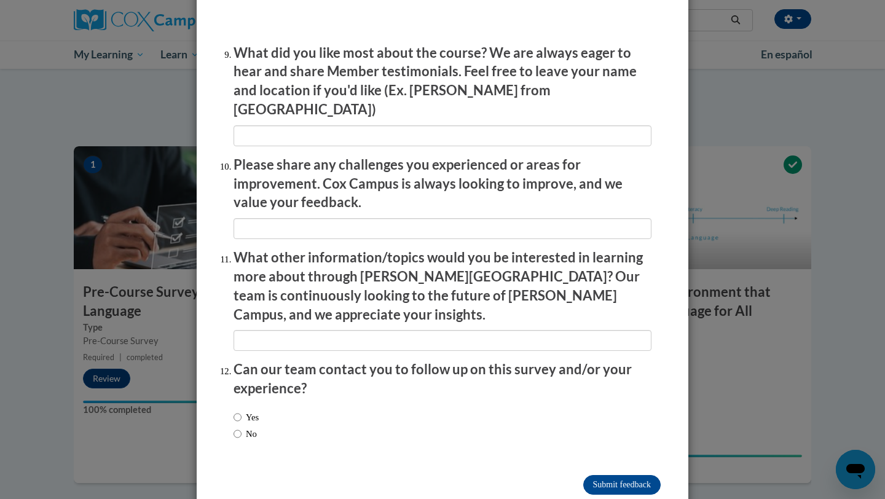
scroll to position [2052, 0]
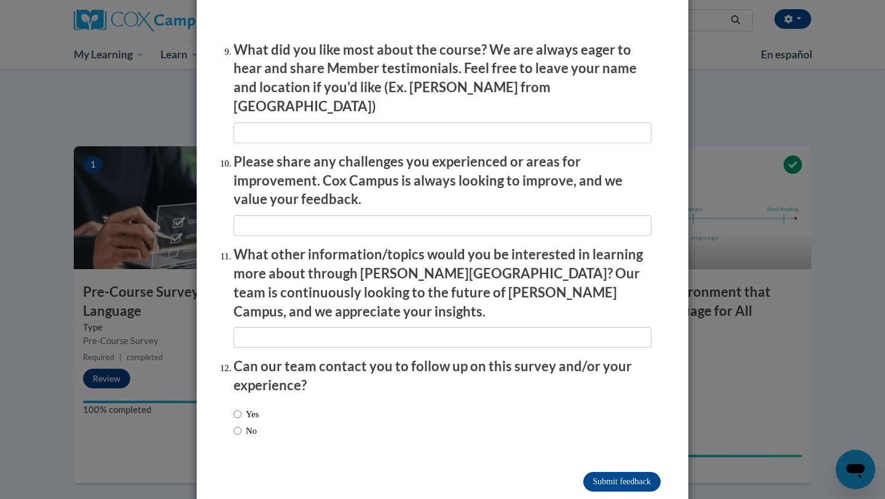
click at [272, 402] on div "Yes No" at bounding box center [443, 424] width 418 height 46
click at [259, 408] on label "Yes" at bounding box center [246, 415] width 25 height 14
click at [242, 408] on input "Yes" at bounding box center [238, 415] width 8 height 14
radio input "true"
click at [251, 424] on label "No" at bounding box center [245, 431] width 23 height 14
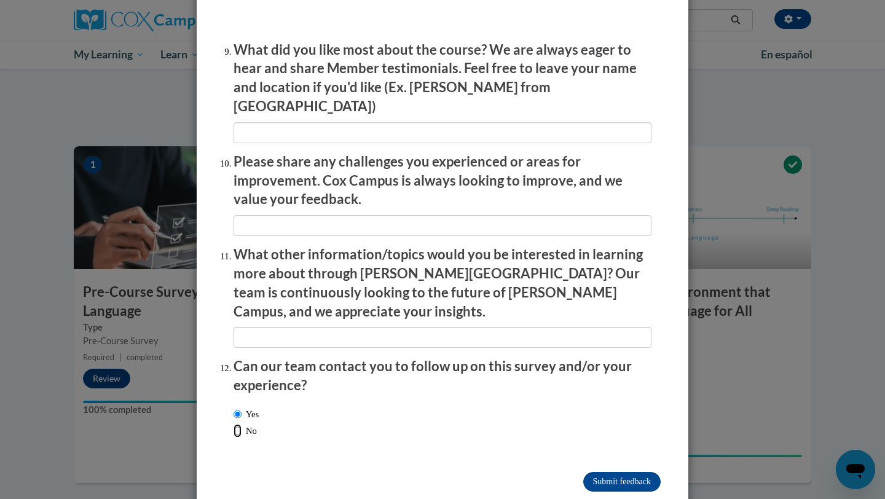
click at [242, 424] on input "No" at bounding box center [238, 431] width 8 height 14
radio input "true"
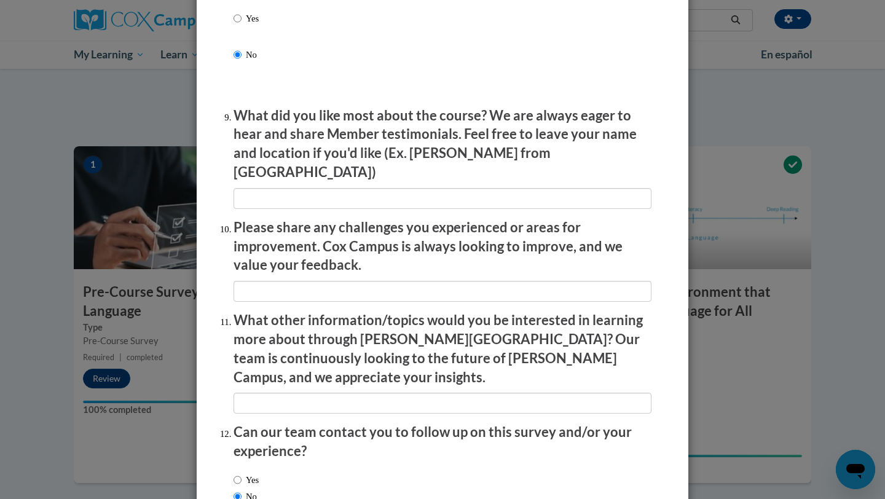
click at [242, 33] on label "Yes" at bounding box center [246, 28] width 25 height 33
click at [242, 25] on input "Yes" at bounding box center [238, 19] width 8 height 14
radio input "true"
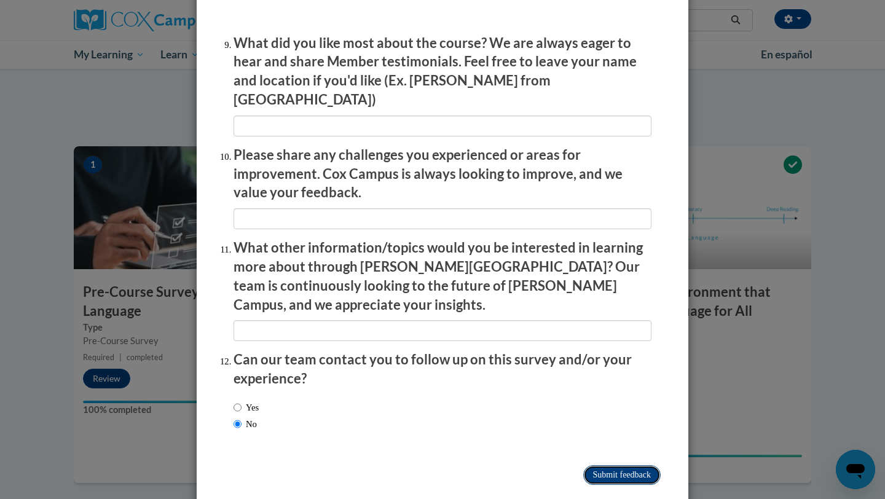
click at [583, 465] on input "Submit feedback" at bounding box center [621, 475] width 77 height 20
